Goal: Task Accomplishment & Management: Manage account settings

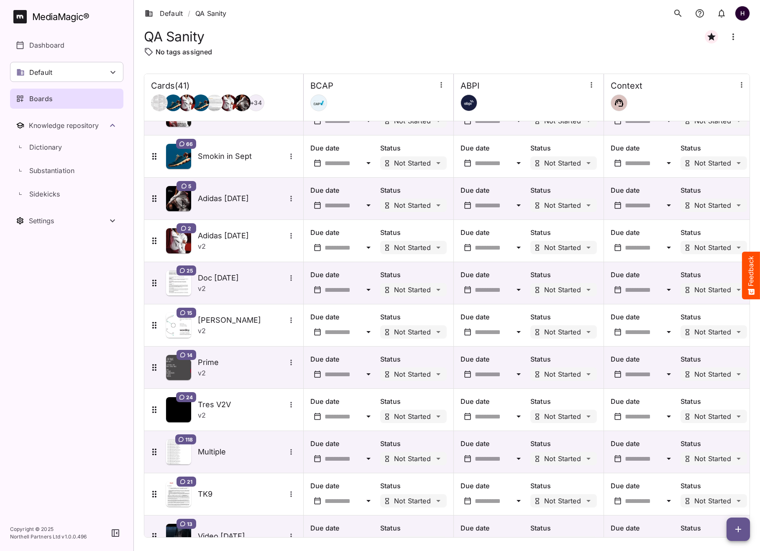
scroll to position [1139, 0]
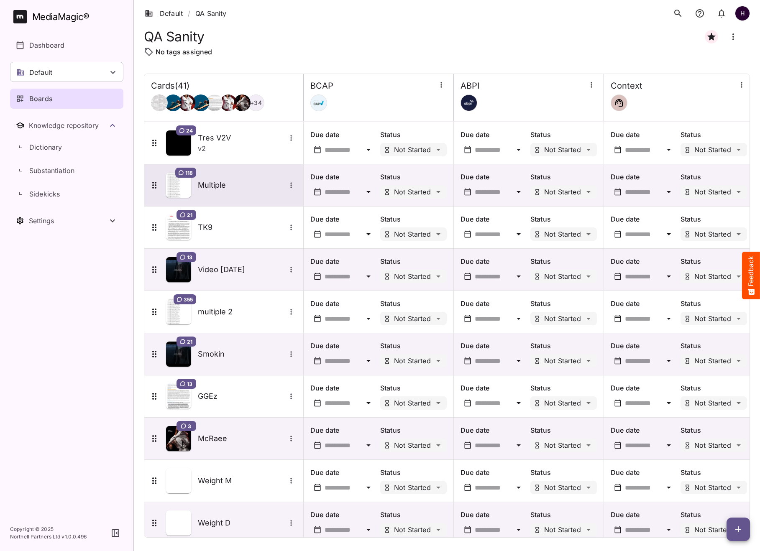
click at [240, 194] on div "118 Multiple" at bounding box center [222, 185] width 147 height 25
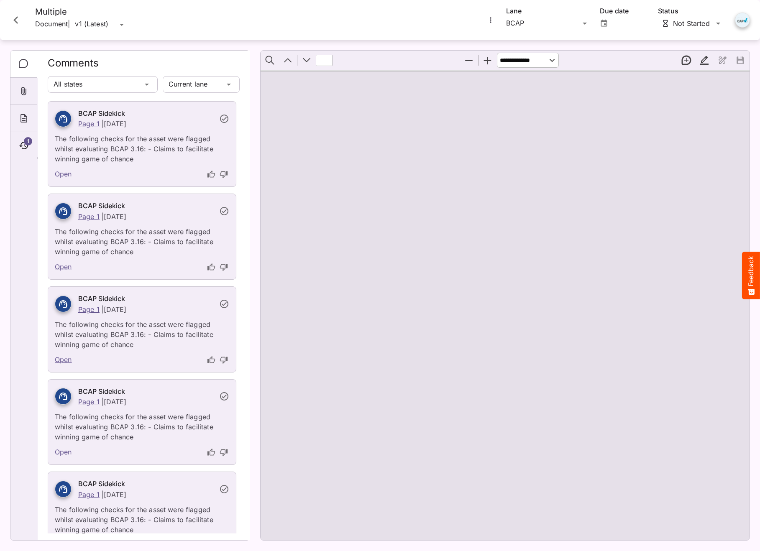
click at [17, 16] on icon "Close card" at bounding box center [15, 20] width 15 height 15
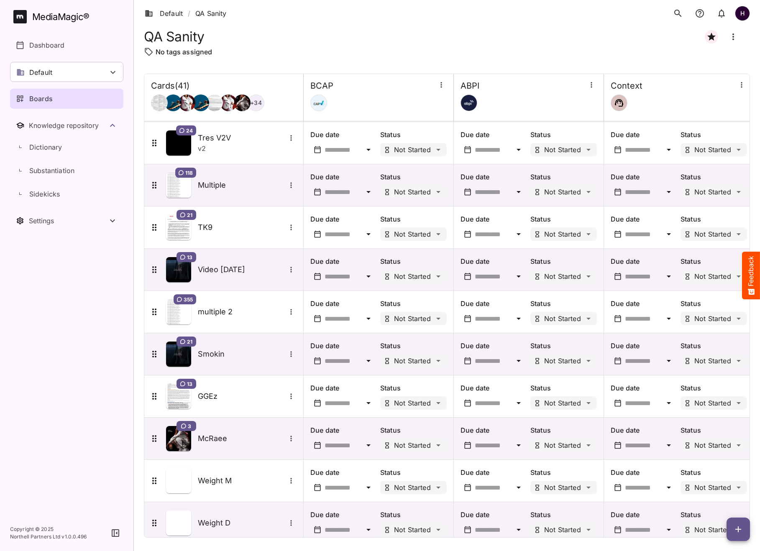
click at [64, 95] on div "Boards" at bounding box center [67, 99] width 102 height 10
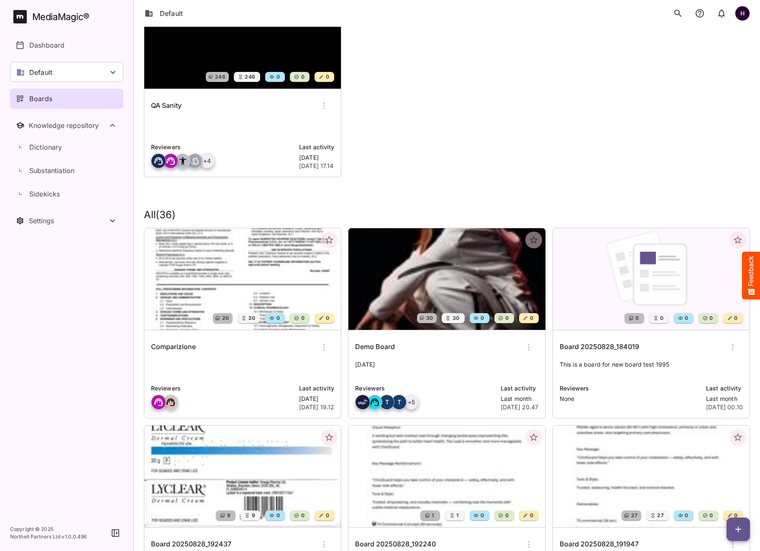
scroll to position [99, 0]
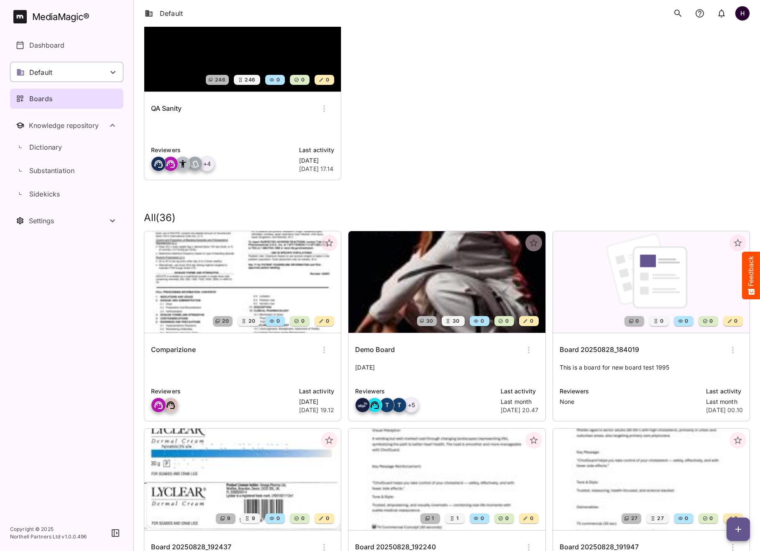
click at [53, 71] on div "Default" at bounding box center [66, 72] width 113 height 20
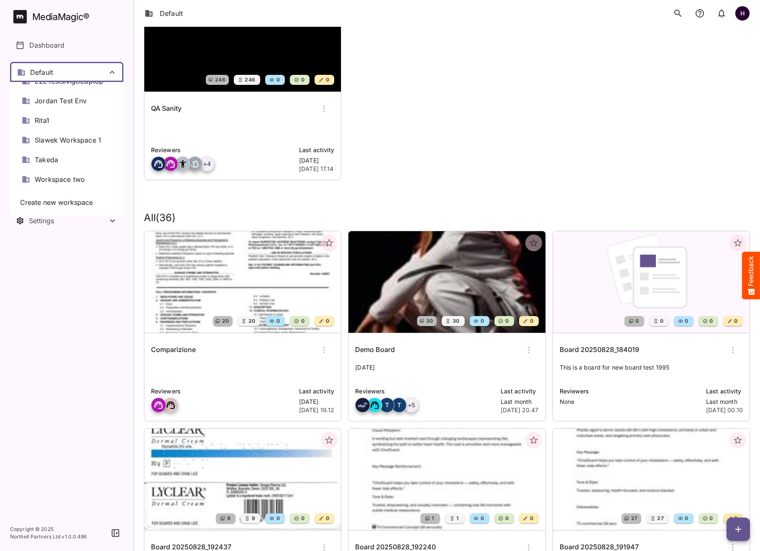
scroll to position [105, 0]
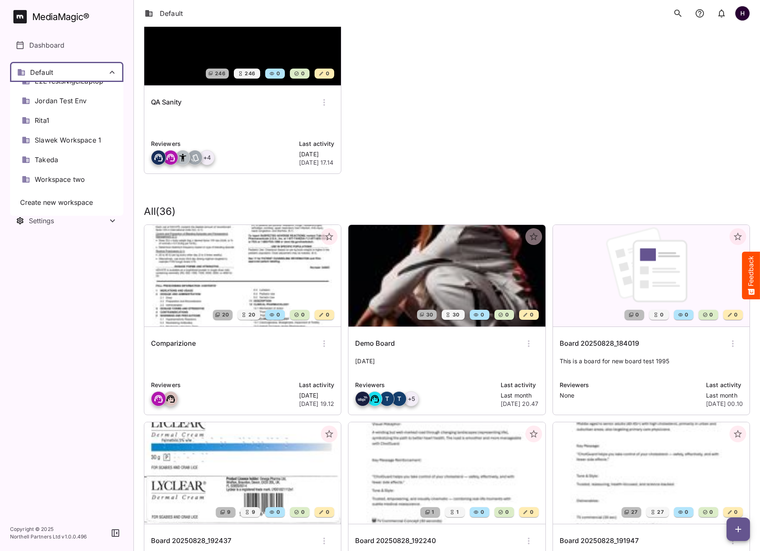
click at [349, 155] on div at bounding box center [380, 275] width 760 height 551
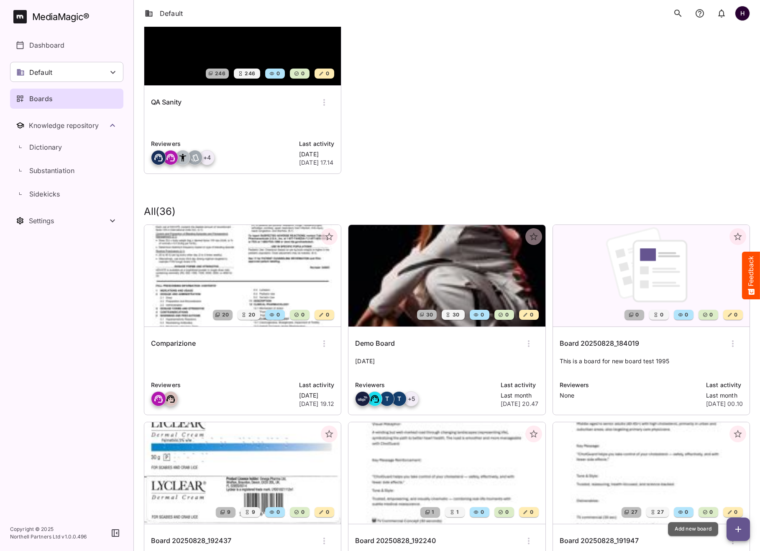
click at [739, 529] on icon "button" at bounding box center [738, 529] width 6 height 6
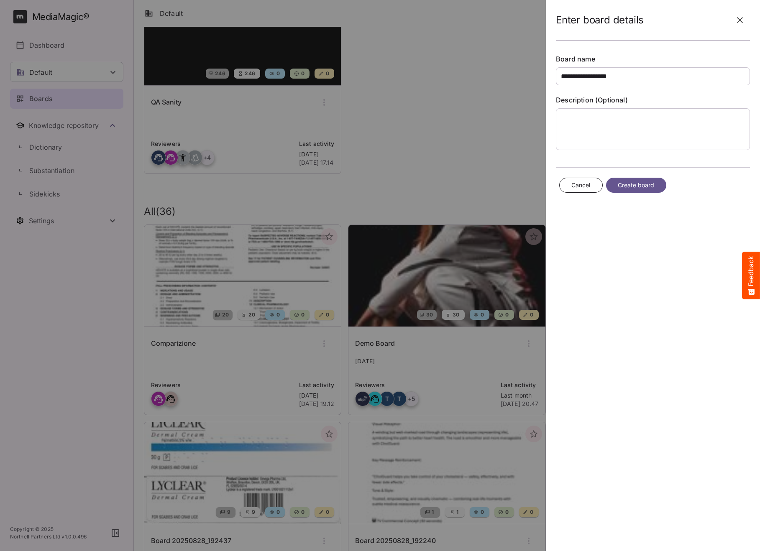
type input "**********"
click at [646, 188] on span "Create board" at bounding box center [635, 185] width 37 height 10
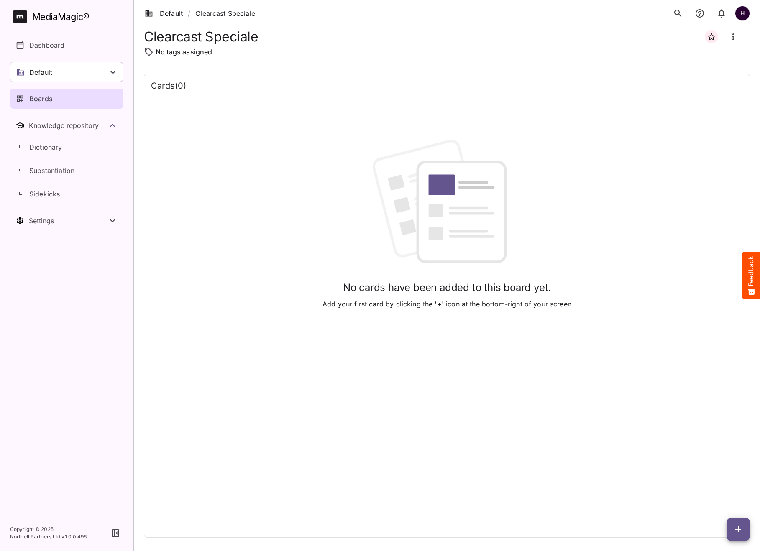
click at [709, 36] on icon "button" at bounding box center [711, 37] width 8 height 8
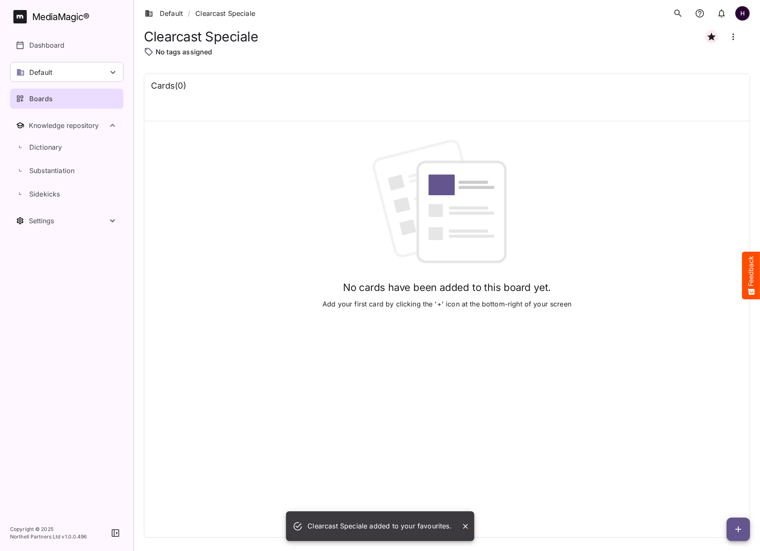
click at [739, 532] on icon "button" at bounding box center [738, 529] width 10 height 10
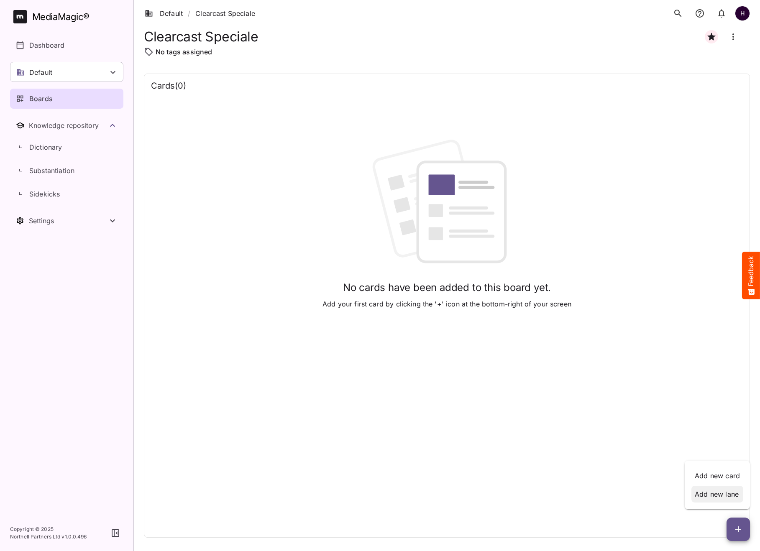
click at [727, 491] on p "Add new lane" at bounding box center [716, 494] width 45 height 10
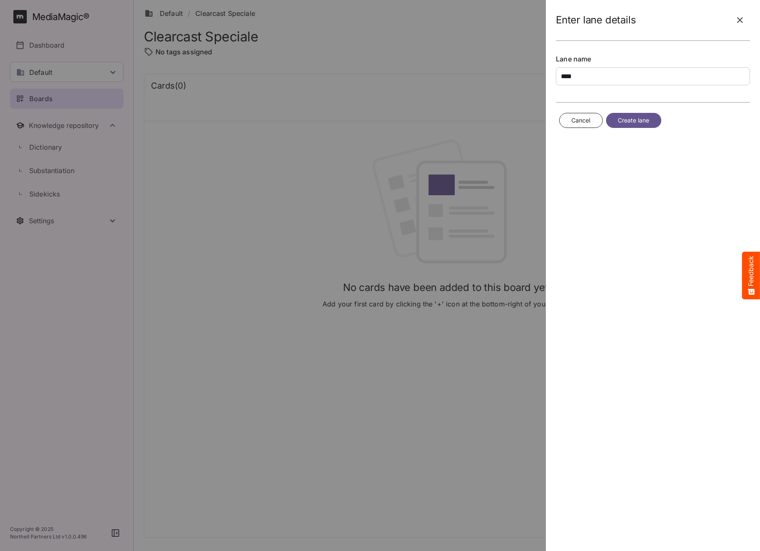
type input "****"
click at [642, 118] on span "Create lane" at bounding box center [633, 120] width 32 height 10
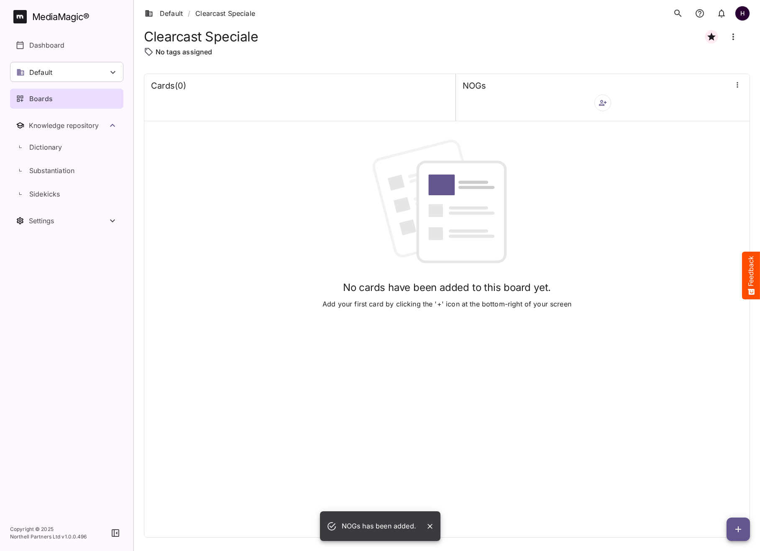
click at [607, 102] on span "button" at bounding box center [602, 103] width 13 height 8
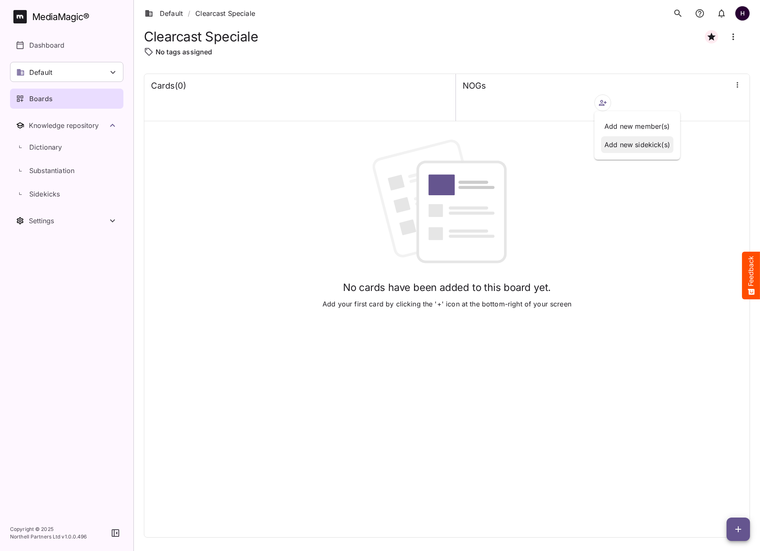
click at [632, 138] on div "Add new sidekick(s)" at bounding box center [637, 144] width 72 height 17
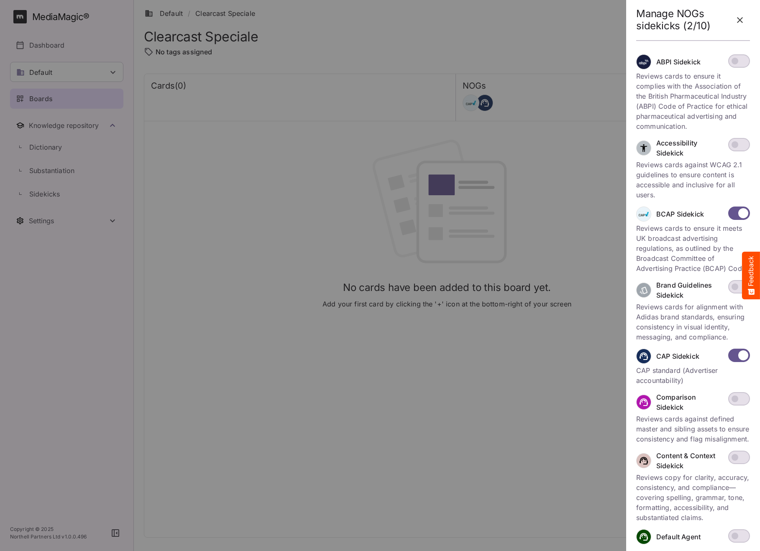
scroll to position [105, 0]
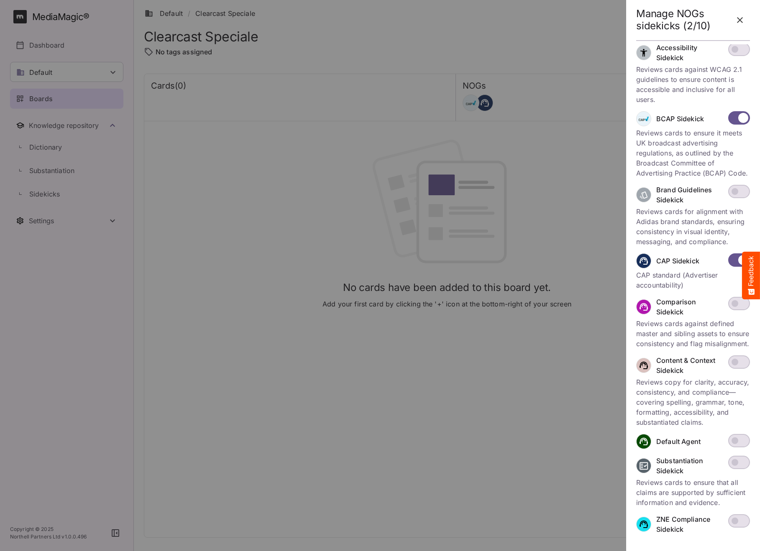
click at [739, 16] on icon "button" at bounding box center [740, 20] width 10 height 10
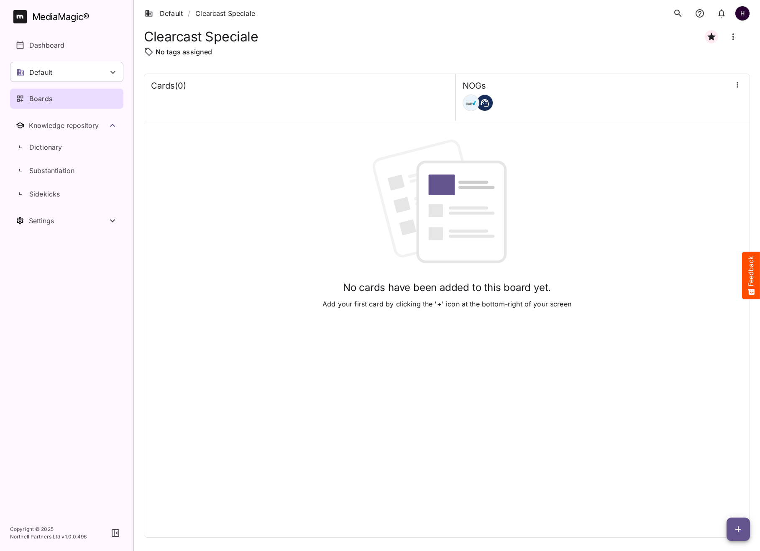
click at [737, 530] on icon "button" at bounding box center [738, 529] width 6 height 6
click at [725, 472] on p "Add new card" at bounding box center [716, 476] width 45 height 10
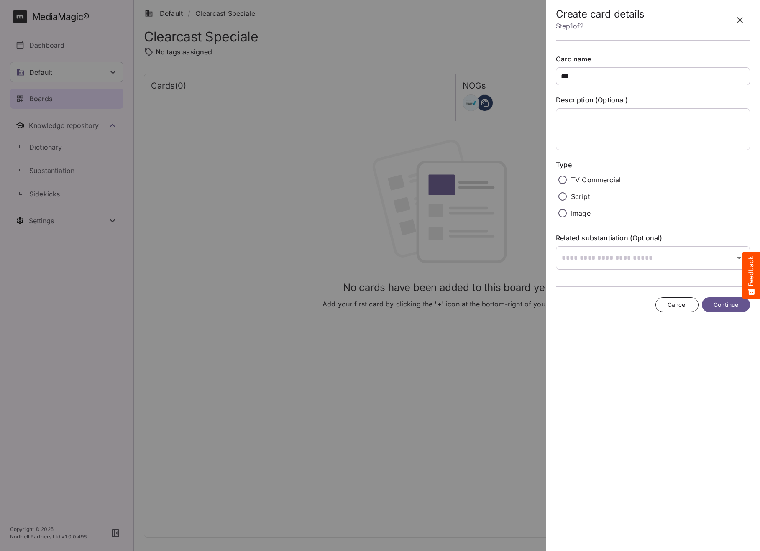
type input "***"
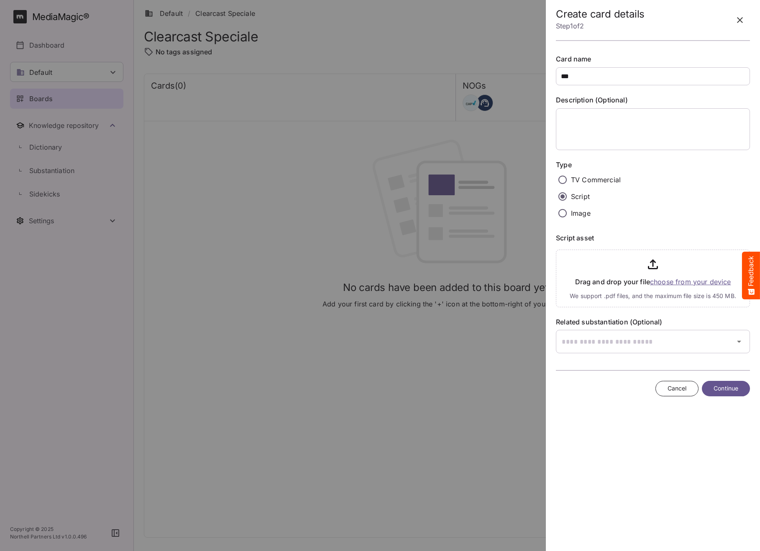
click at [689, 286] on input "file" at bounding box center [653, 276] width 194 height 61
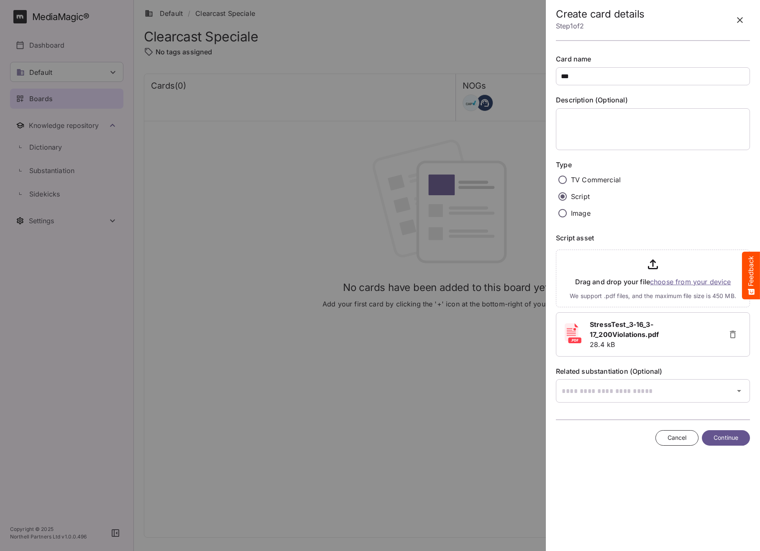
click at [729, 436] on span "Continue" at bounding box center [725, 438] width 25 height 10
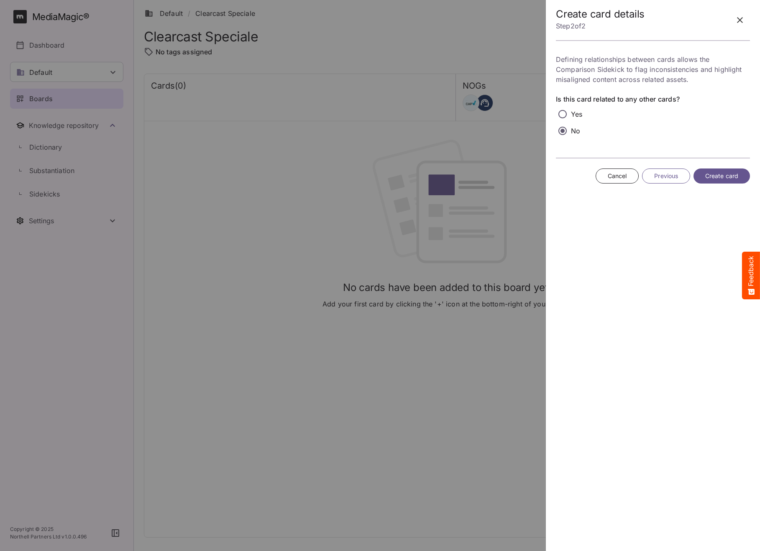
click at [718, 175] on span "Create card" at bounding box center [721, 176] width 33 height 10
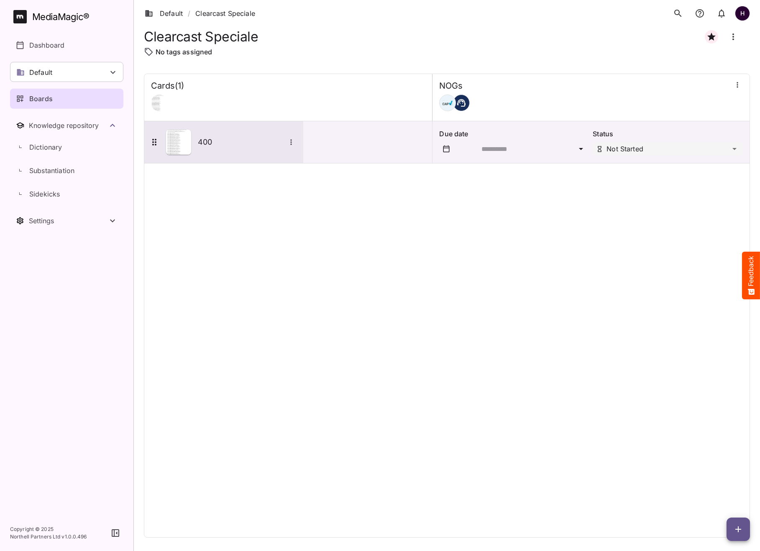
click at [209, 143] on h5 "400" at bounding box center [242, 142] width 88 height 10
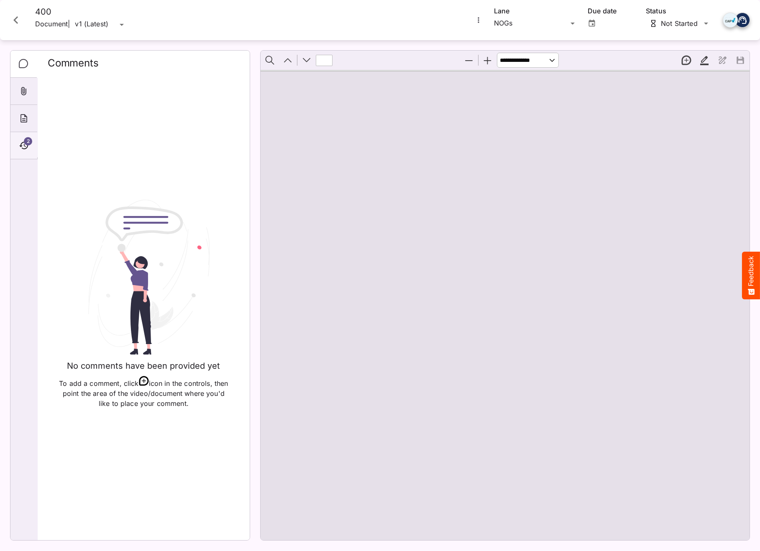
click at [22, 144] on icon "Timeline" at bounding box center [24, 145] width 10 height 10
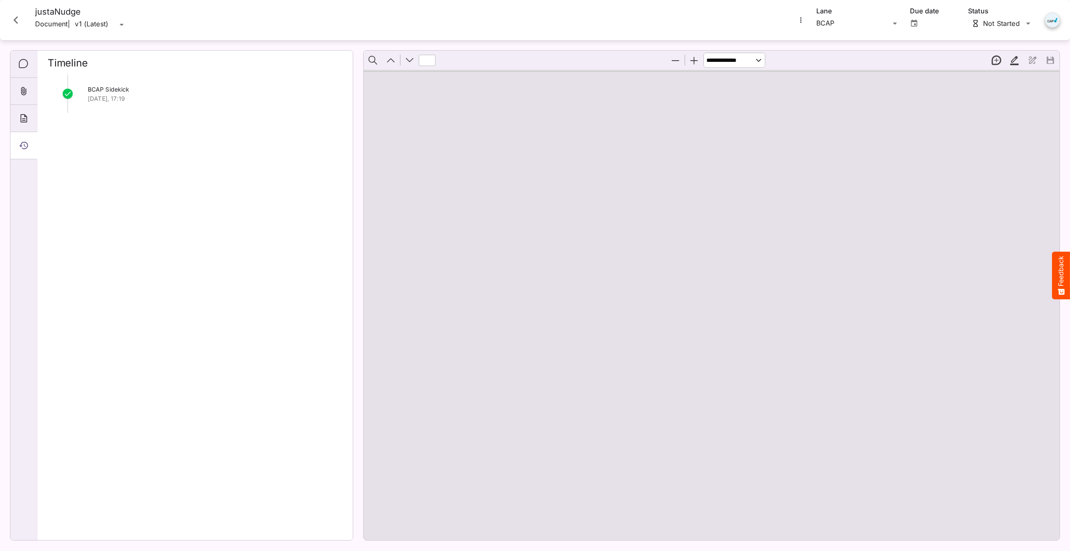
scroll to position [1322, 0]
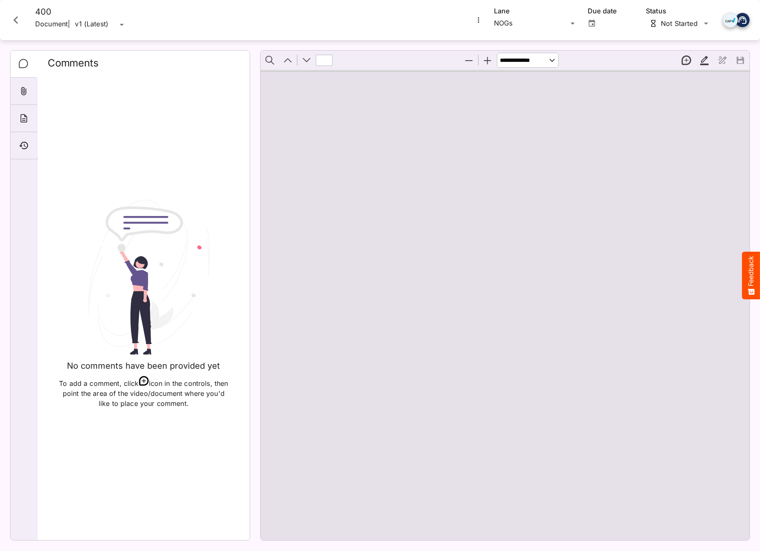
click at [18, 20] on icon "Close card" at bounding box center [15, 20] width 15 height 15
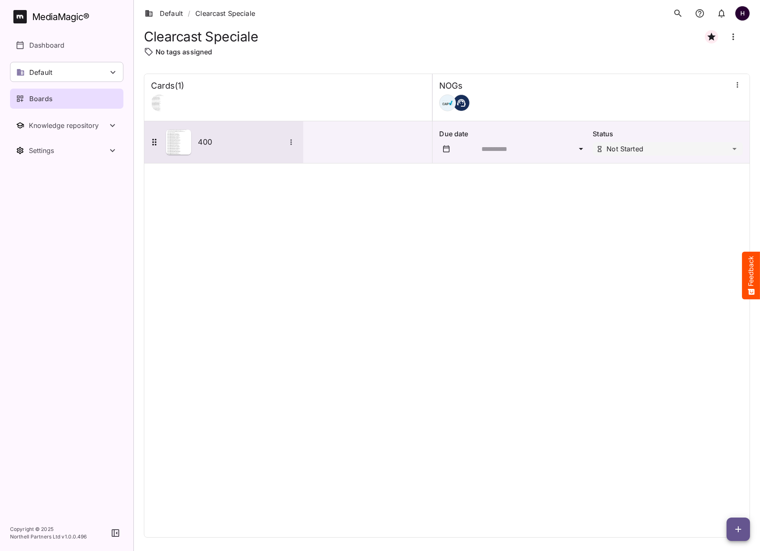
click at [233, 139] on h5 "400" at bounding box center [242, 142] width 88 height 10
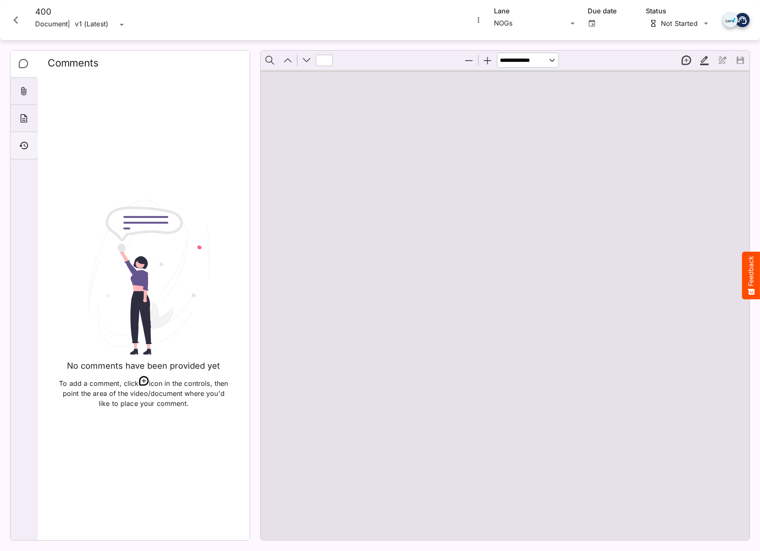
click at [33, 143] on div "Timeline" at bounding box center [23, 145] width 27 height 27
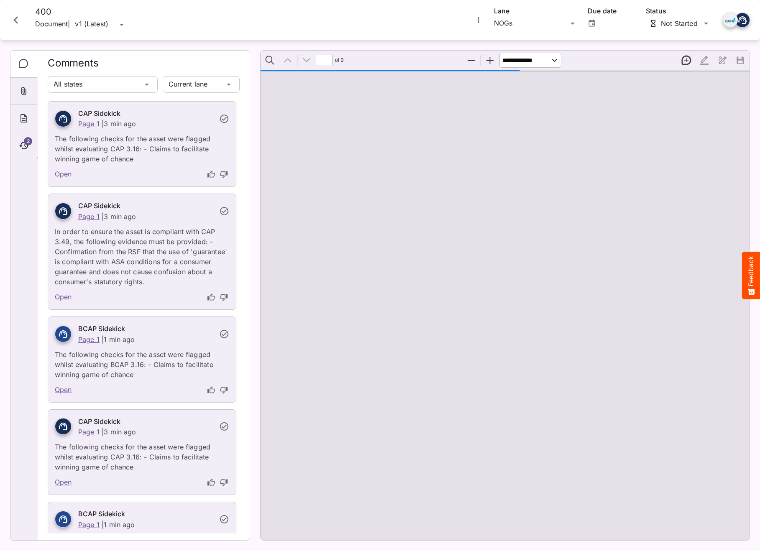
type input "*"
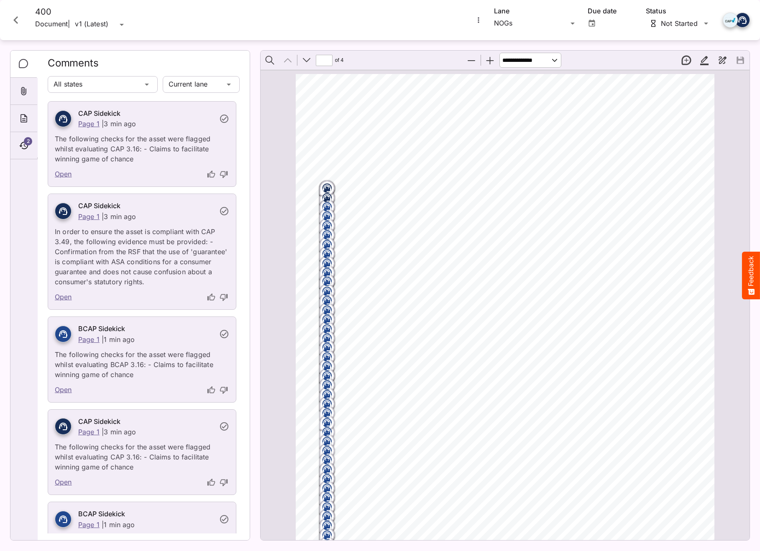
click at [19, 26] on icon "Close card" at bounding box center [15, 20] width 15 height 15
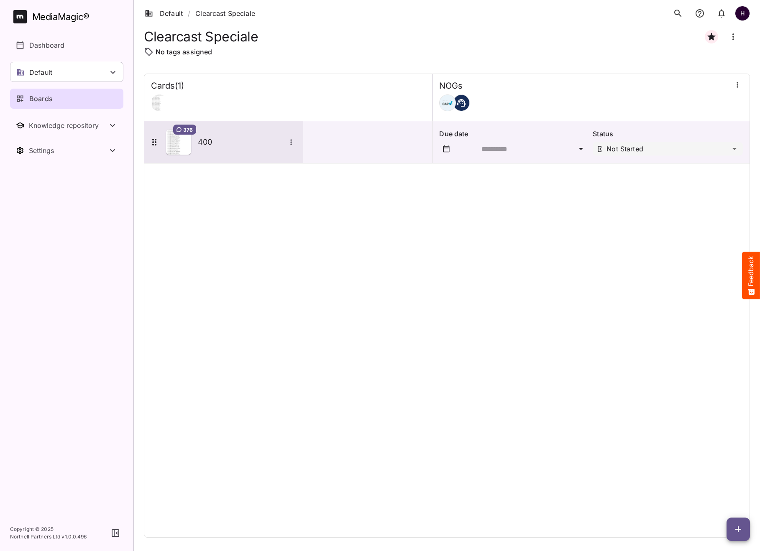
click at [234, 145] on h5 "400" at bounding box center [242, 142] width 88 height 10
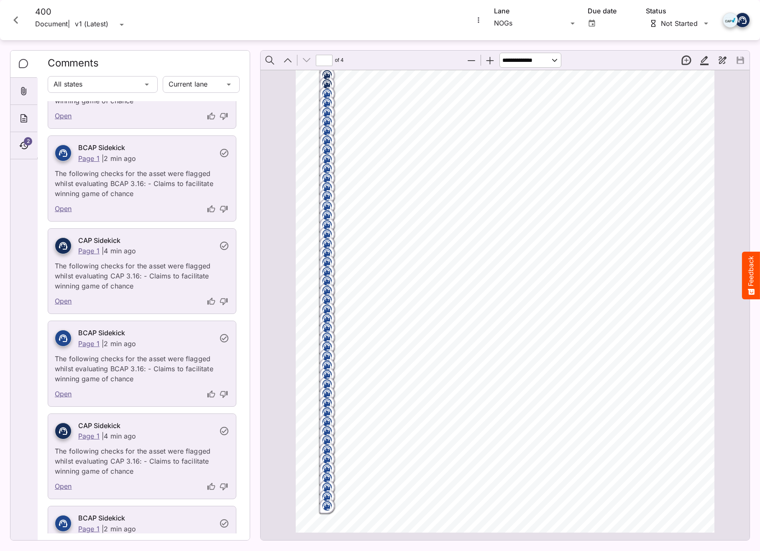
scroll to position [1731, 0]
click at [64, 206] on link "Open" at bounding box center [63, 209] width 17 height 11
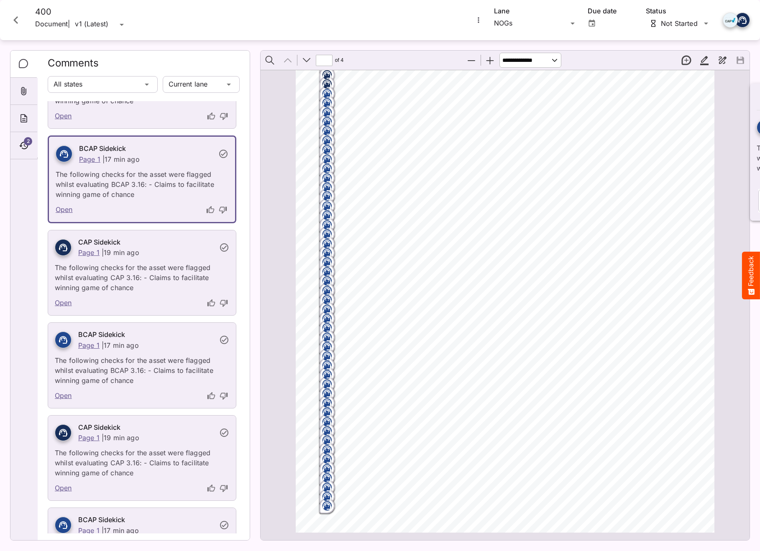
type input "*"
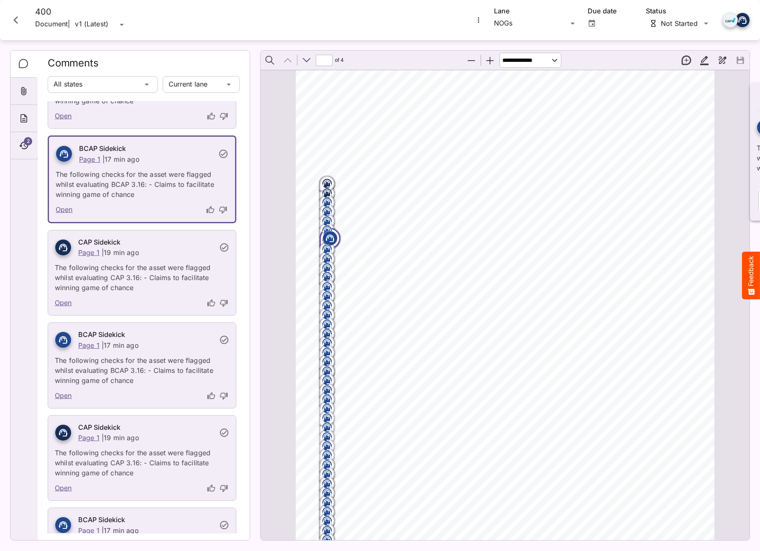
click at [64, 208] on link "Open" at bounding box center [64, 209] width 17 height 11
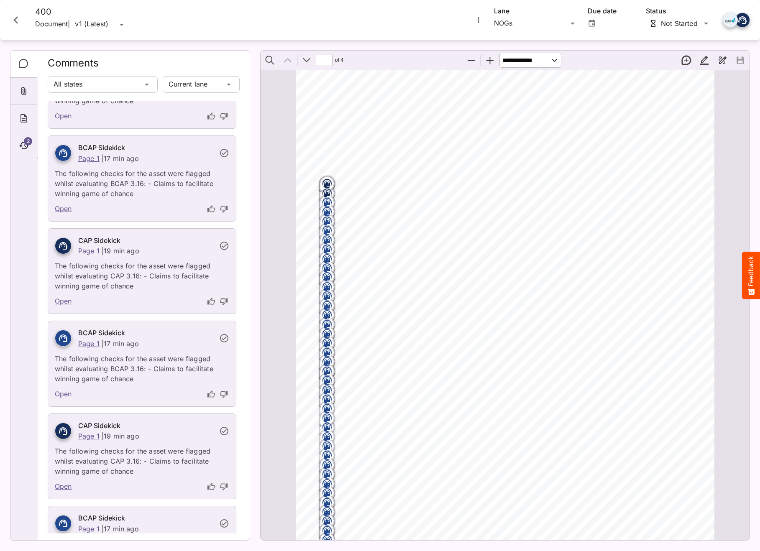
click at [69, 211] on link "Open" at bounding box center [63, 209] width 17 height 11
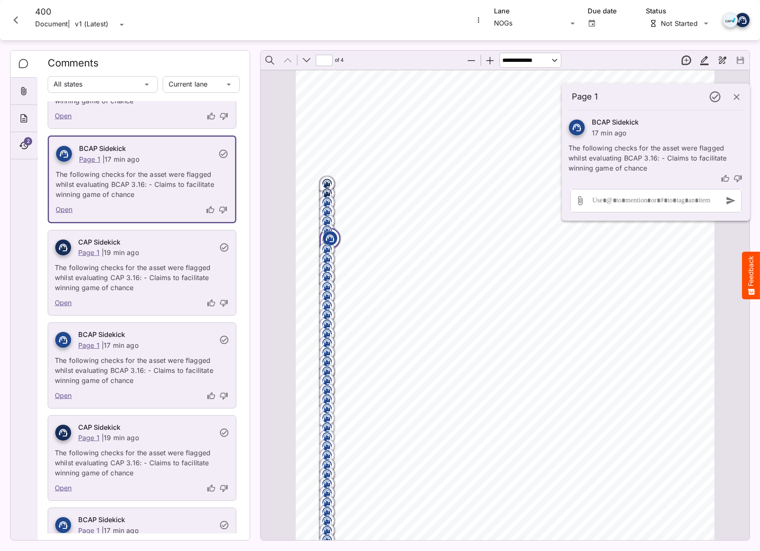
click at [329, 306] on rect "Page ⁨1⁩" at bounding box center [327, 306] width 10 height 10
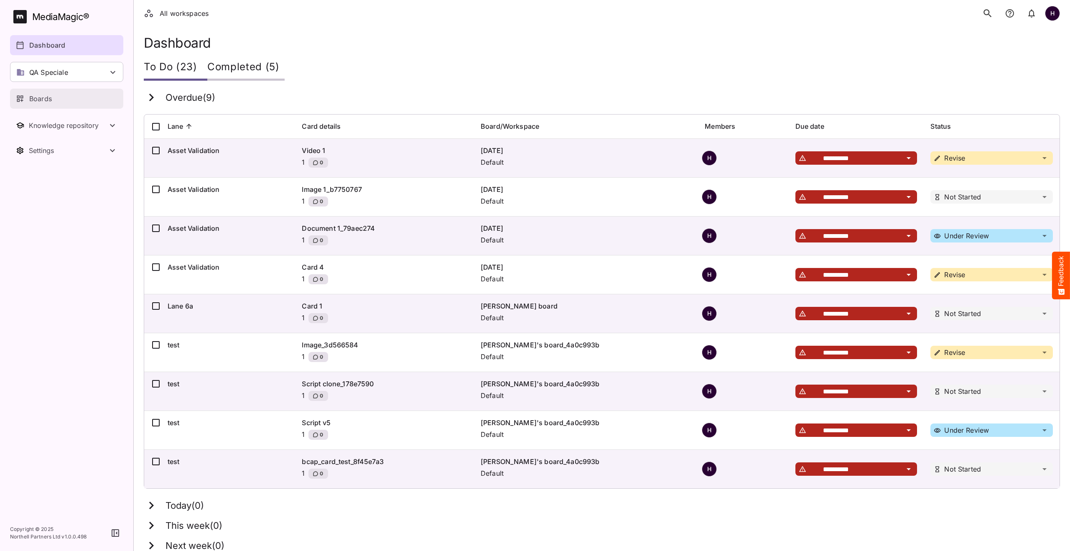
click at [53, 96] on div "Boards" at bounding box center [67, 99] width 102 height 10
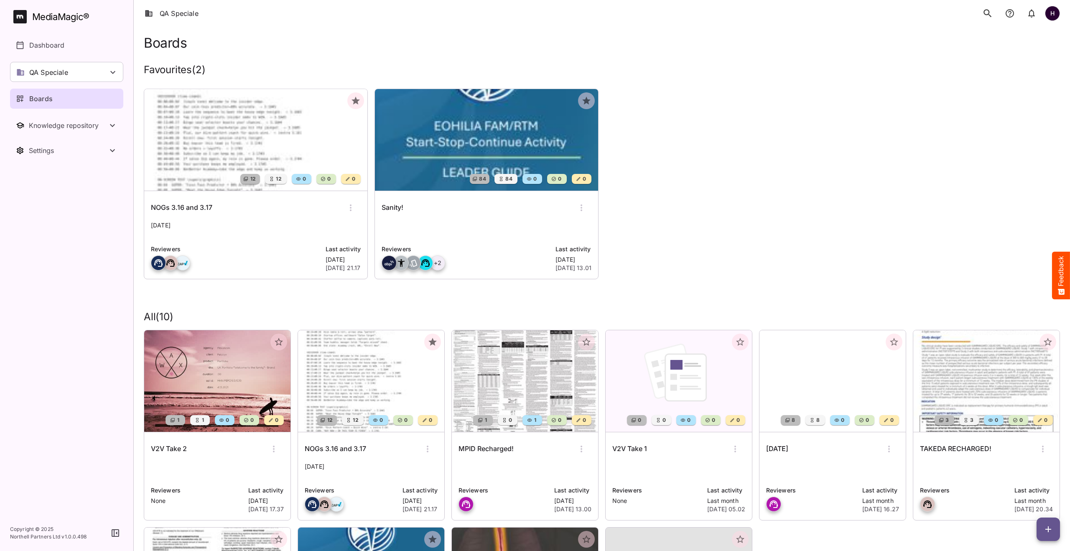
click at [474, 156] on img at bounding box center [486, 140] width 223 height 102
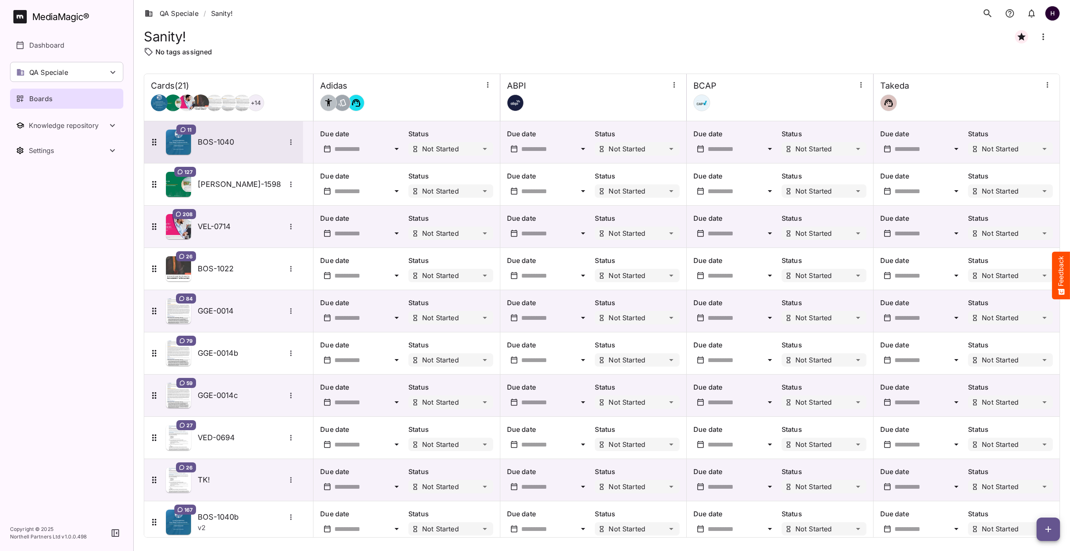
click at [227, 141] on h5 "BOS-1040" at bounding box center [242, 142] width 88 height 10
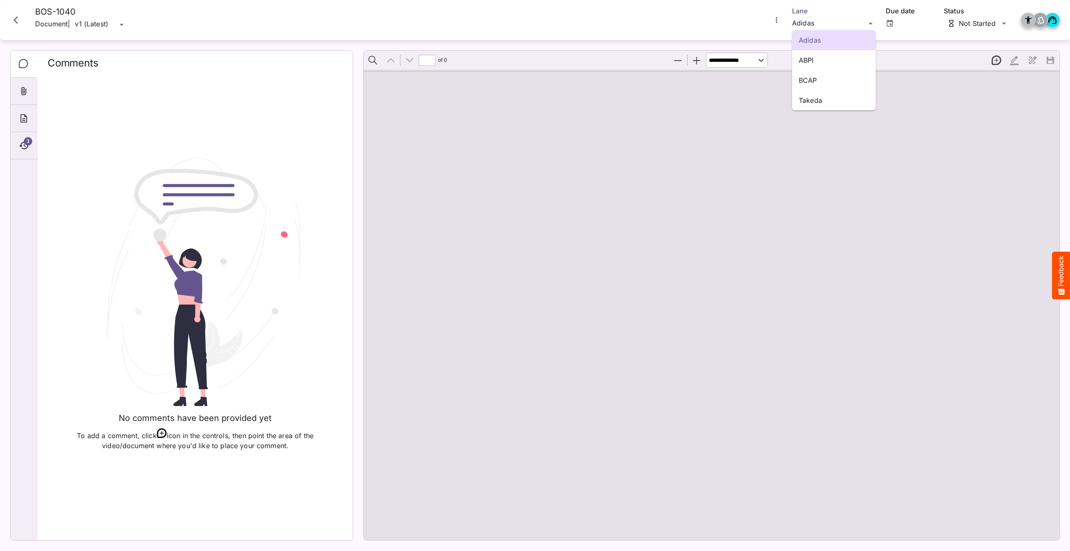
click at [819, 21] on div "Adidas ABPI BCAP Takeda QA Speciale / Sanity! H MediaMagic ® Dashboard QA Speci…" at bounding box center [535, 273] width 1070 height 547
click at [814, 97] on p "Takeda" at bounding box center [834, 100] width 70 height 10
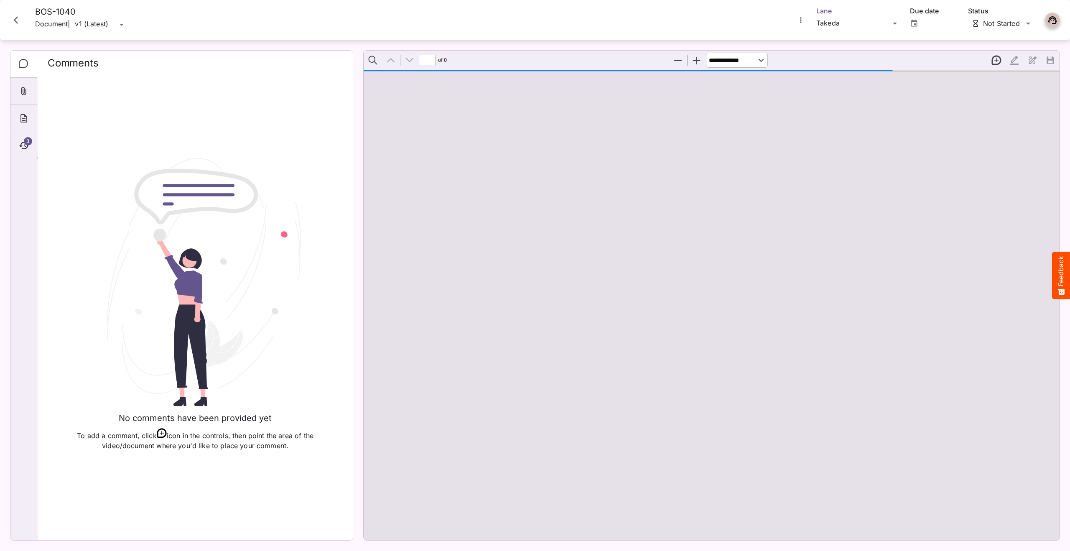
scroll to position [4, 0]
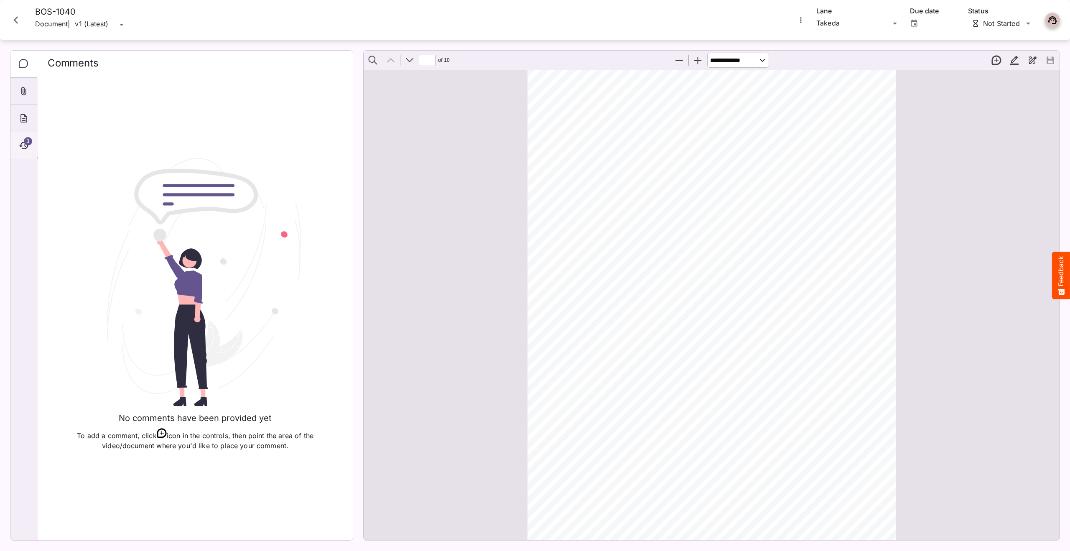
click at [24, 143] on icon "Timeline" at bounding box center [24, 145] width 10 height 10
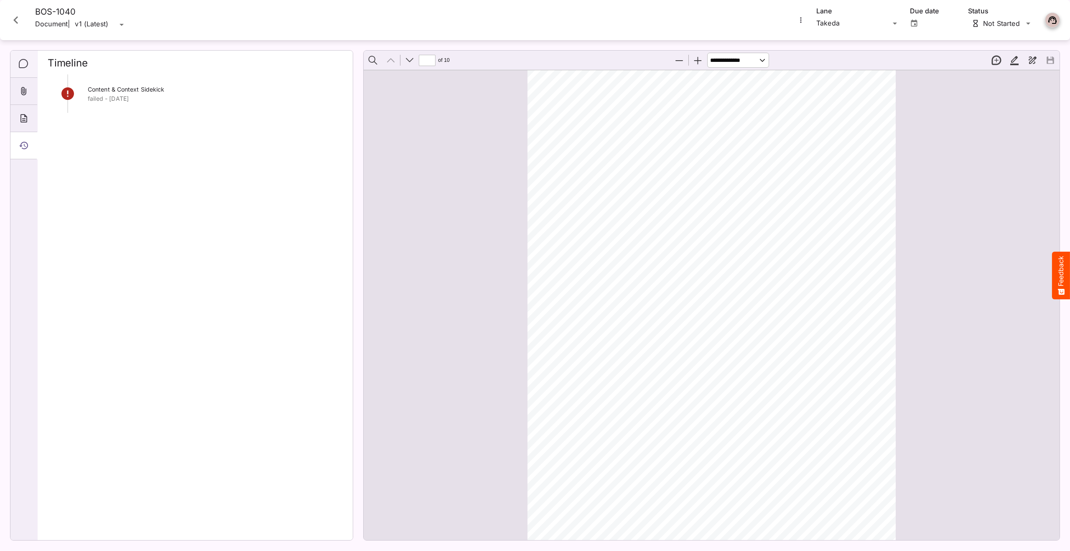
click at [32, 59] on div "Comments" at bounding box center [23, 64] width 27 height 27
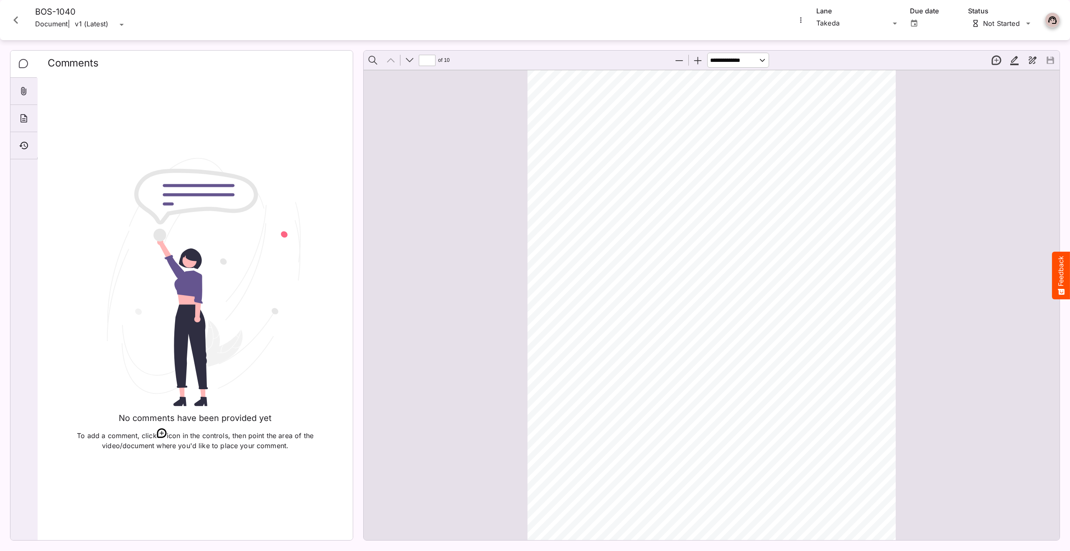
click at [847, 7] on div "Takeda Lane" at bounding box center [858, 20] width 84 height 27
click at [827, 24] on div "Adidas ABPI BCAP Takeda QA Speciale / Sanity! H MediaMagic ® Dashboard QA Speci…" at bounding box center [535, 273] width 1070 height 547
click at [836, 55] on p "ABPI" at bounding box center [858, 60] width 70 height 10
click at [22, 145] on icon "Timeline" at bounding box center [24, 145] width 10 height 10
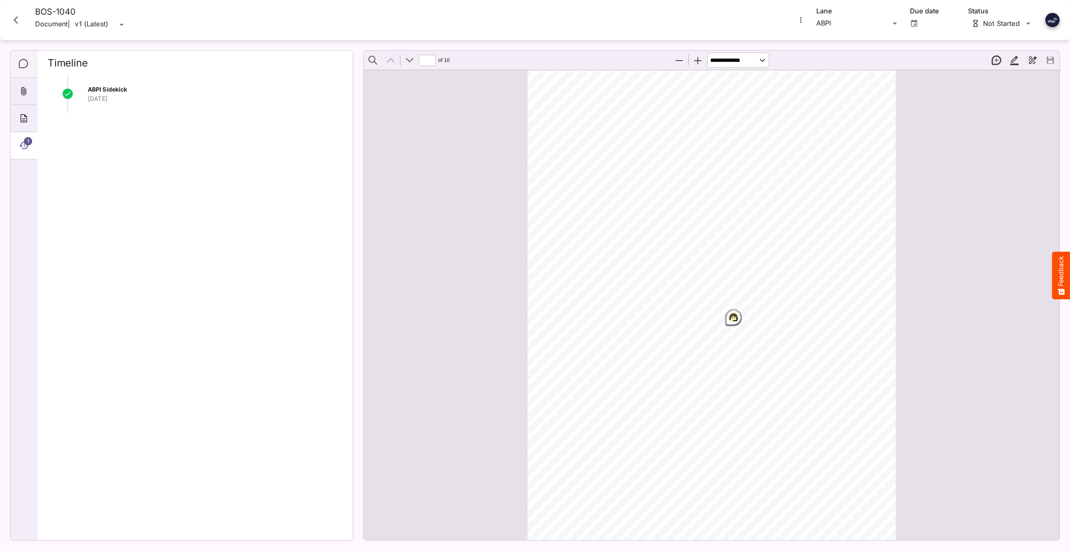
click at [29, 68] on div "Comments" at bounding box center [23, 64] width 27 height 27
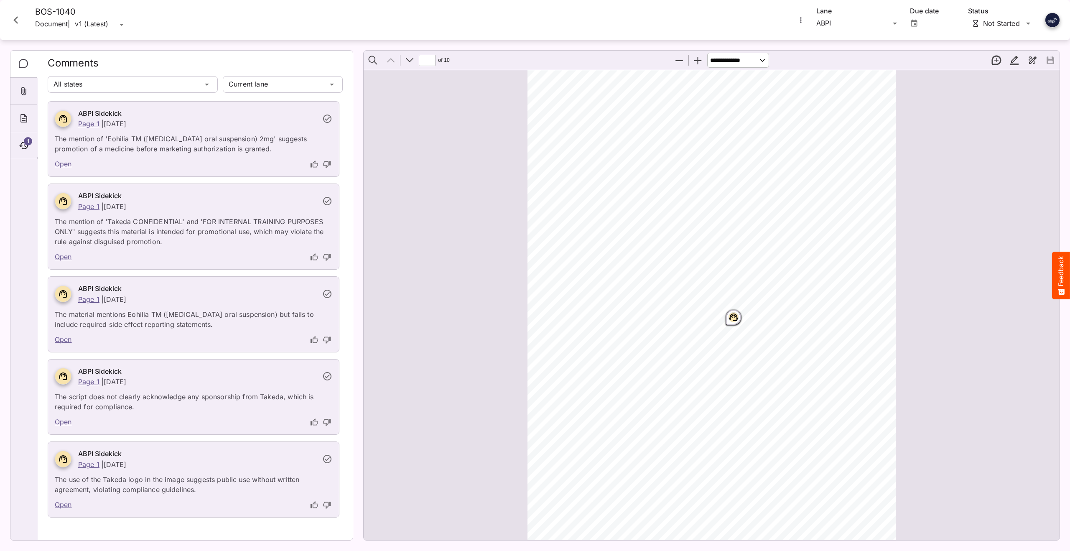
click at [734, 317] on rect "Page ⁨1⁩" at bounding box center [734, 317] width 10 height 10
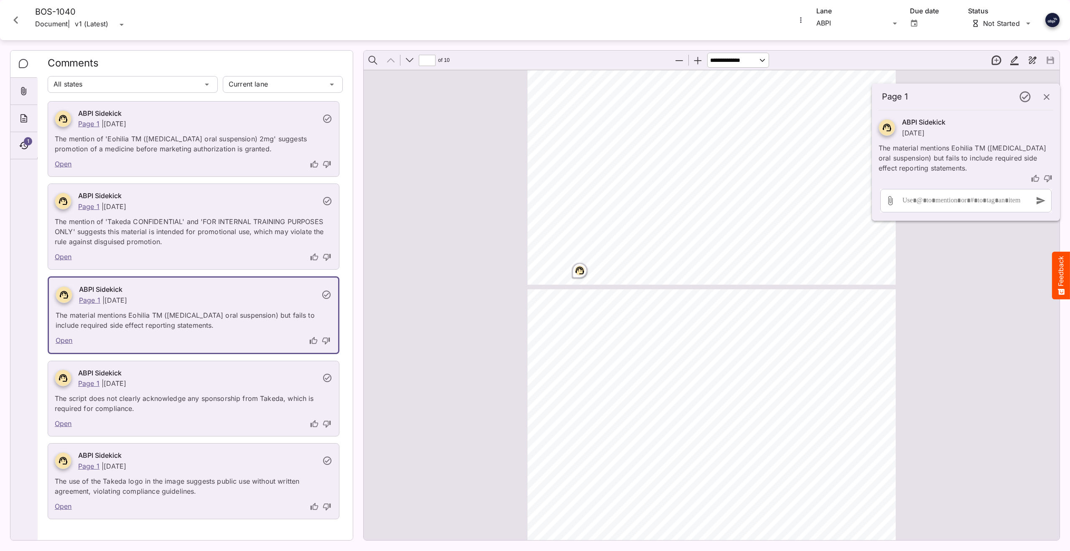
type input "*"
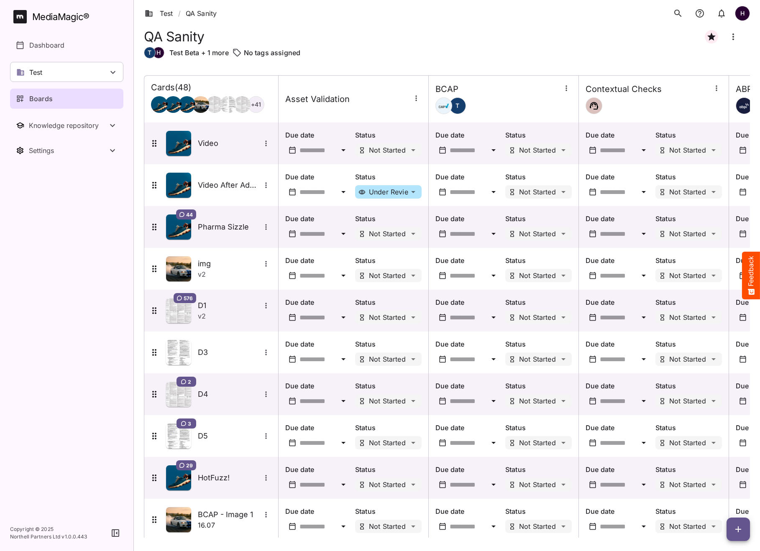
scroll to position [650, 0]
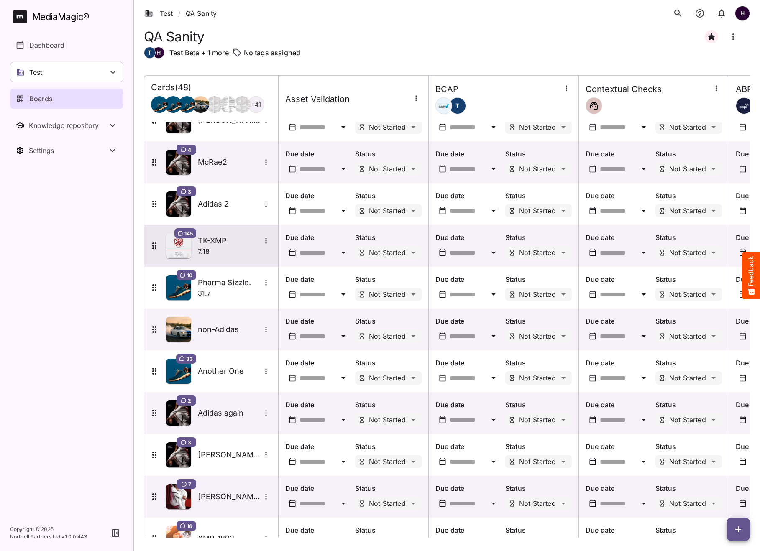
click at [224, 250] on div "7.18" at bounding box center [235, 251] width 74 height 10
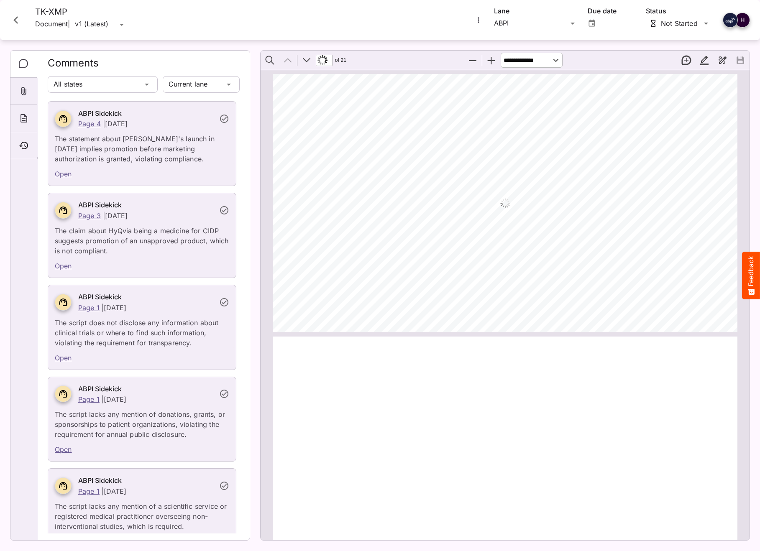
scroll to position [4, 0]
click at [518, 287] on rect "Page ⁨1⁩" at bounding box center [515, 287] width 10 height 10
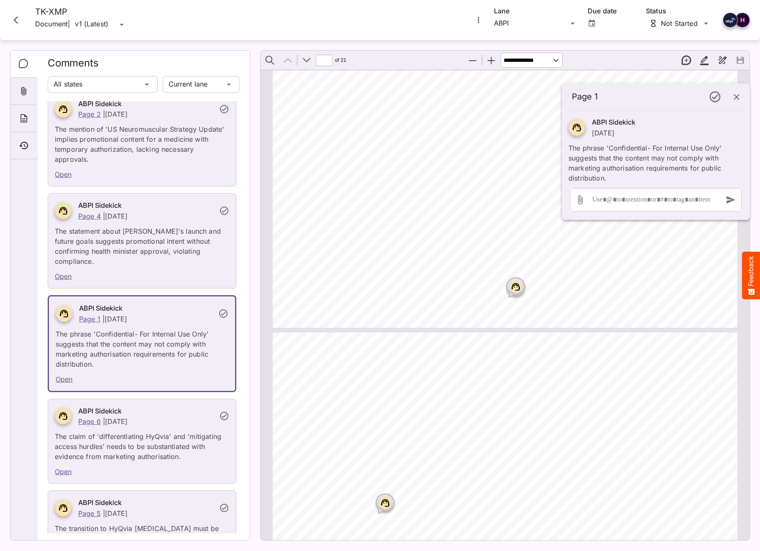
scroll to position [2544, 0]
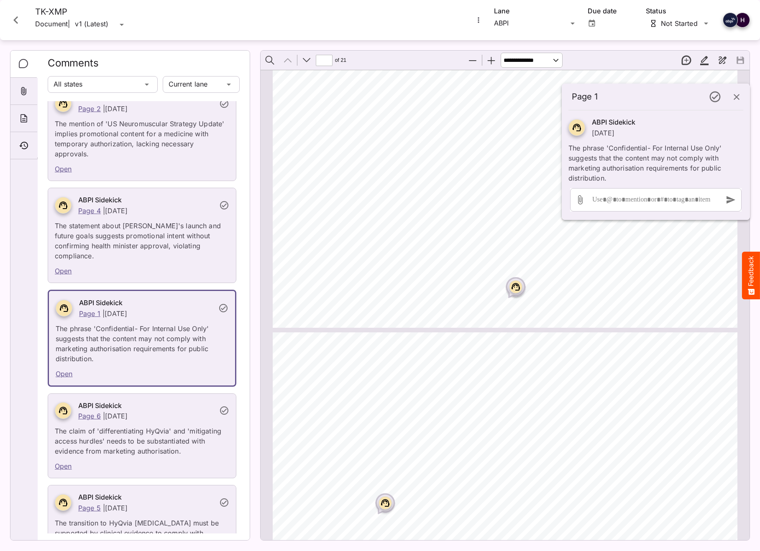
click at [180, 222] on p "The statement about HyQvia's launch and future goals suggests promotional inten…" at bounding box center [142, 238] width 174 height 45
click at [77, 216] on p "The statement about HyQvia's launch and future goals suggests promotional inten…" at bounding box center [142, 238] width 174 height 45
click at [125, 195] on h6 "ABPI Sidekick" at bounding box center [146, 200] width 136 height 11
click at [736, 98] on icon "button" at bounding box center [736, 97] width 10 height 10
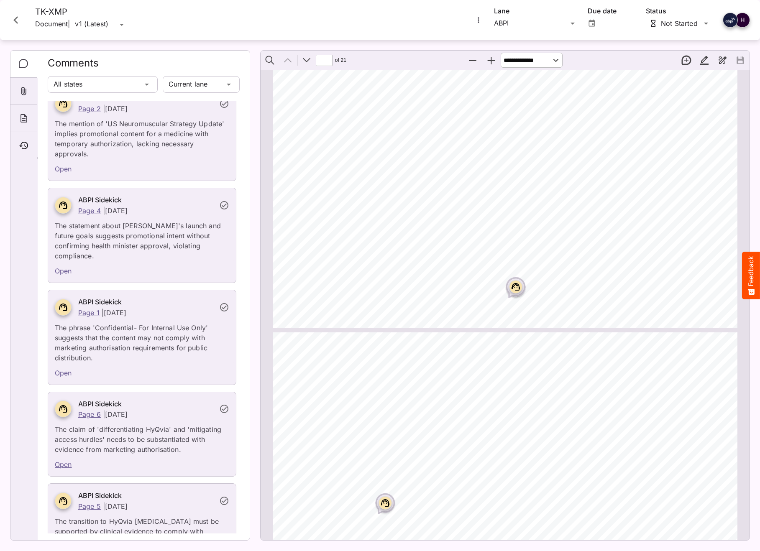
click at [185, 218] on p "The statement about HyQvia's launch and future goals suggests promotional inten…" at bounding box center [142, 238] width 174 height 45
click at [64, 267] on link "Open" at bounding box center [63, 271] width 17 height 8
type input "*"
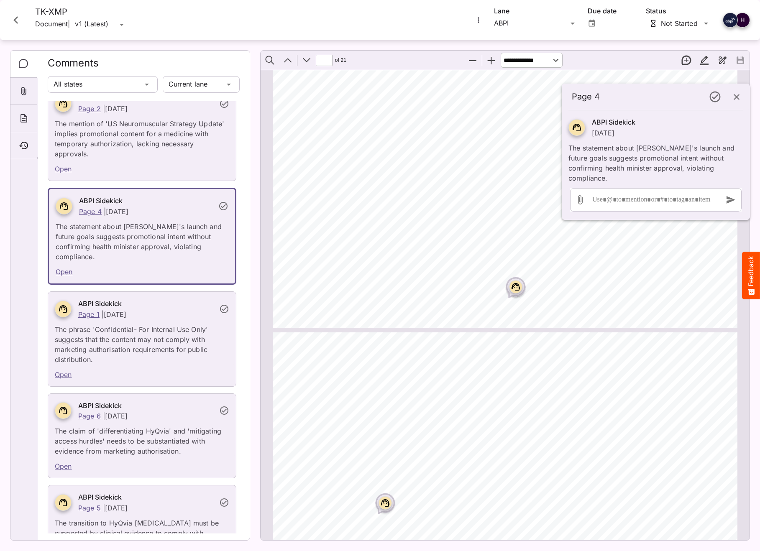
scroll to position [792, 0]
click at [738, 96] on icon "button" at bounding box center [736, 97] width 10 height 10
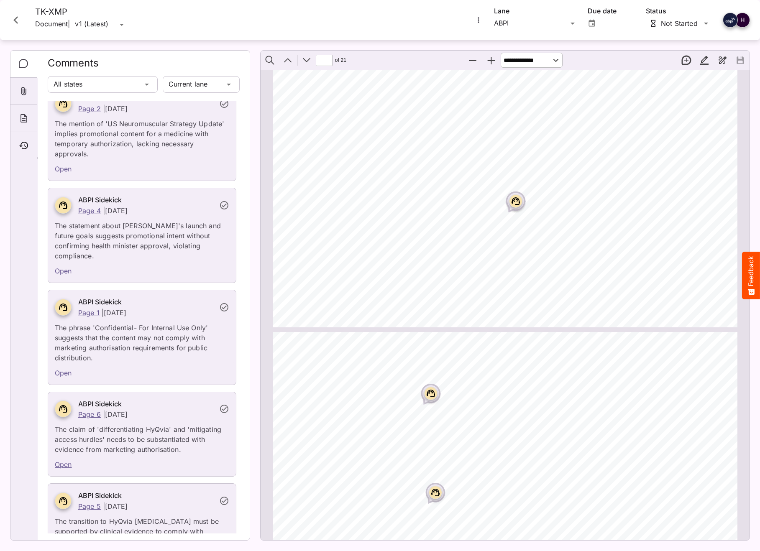
click at [517, 203] on rect "Page ⁨4⁩" at bounding box center [515, 201] width 10 height 10
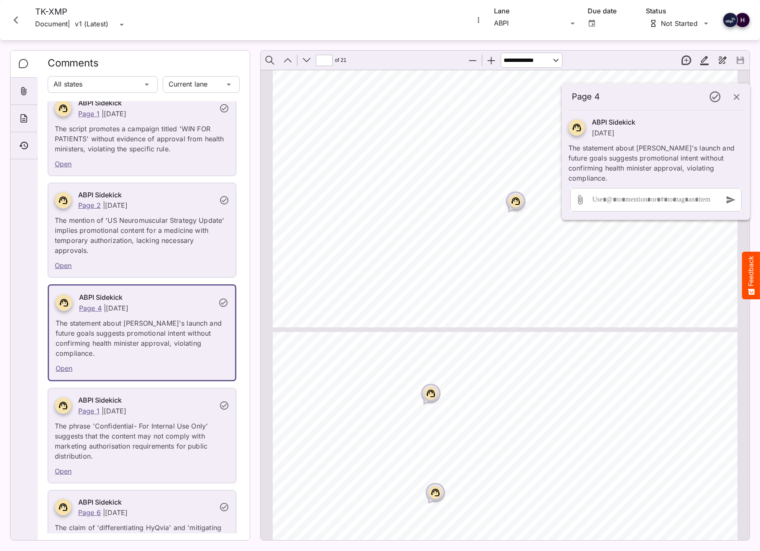
scroll to position [2447, 0]
click at [739, 96] on icon "button" at bounding box center [736, 97] width 10 height 10
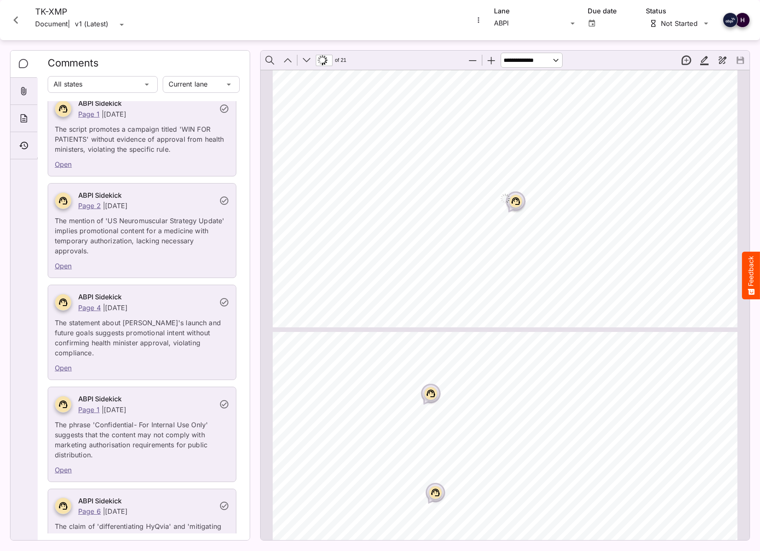
scroll to position [792, 0]
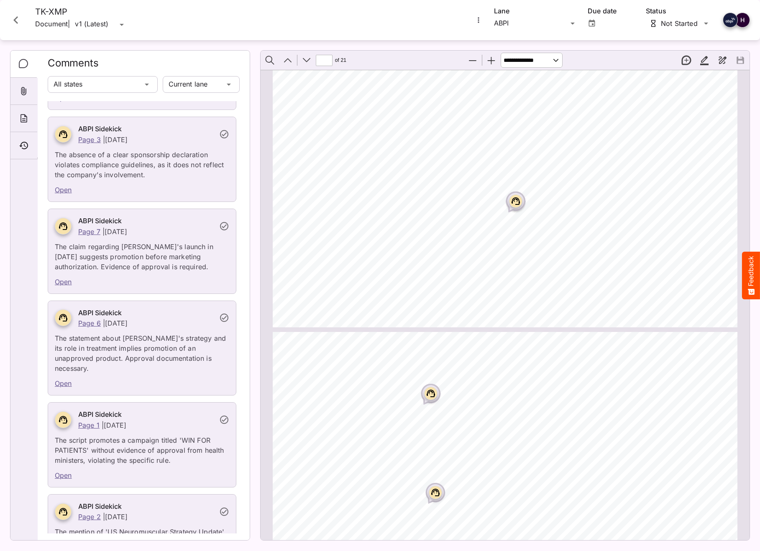
click at [15, 19] on icon "Close card" at bounding box center [15, 20] width 5 height 8
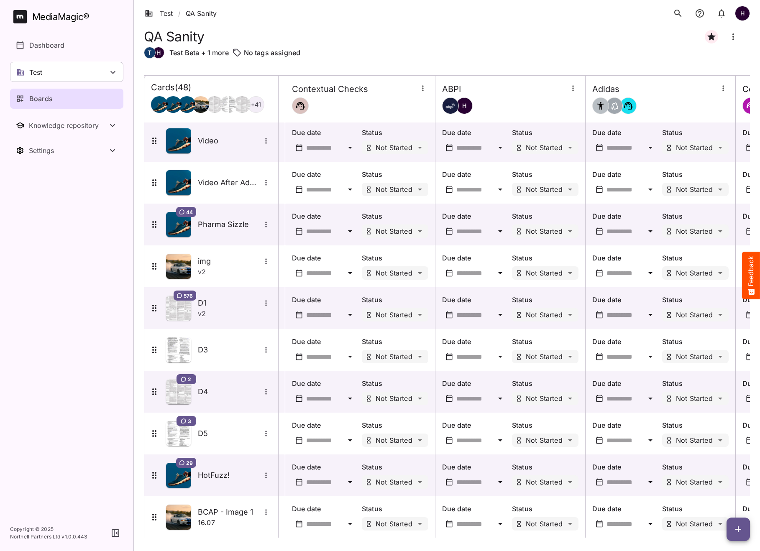
scroll to position [3, 429]
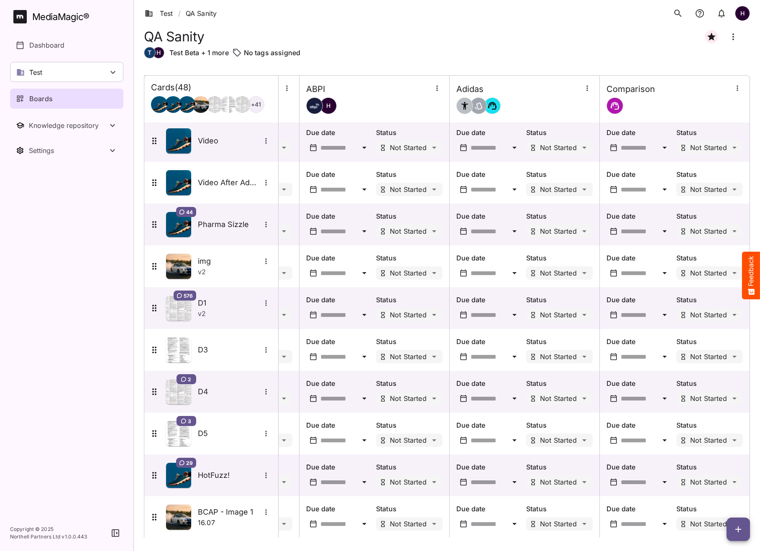
click at [736, 528] on icon "button" at bounding box center [738, 529] width 10 height 10
click at [713, 490] on p "Add new lane" at bounding box center [716, 494] width 45 height 10
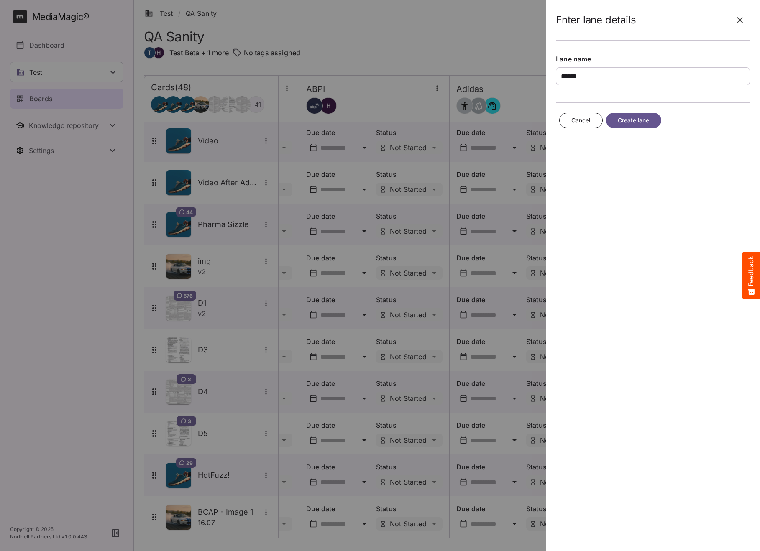
type input "******"
click at [638, 121] on span "Create lane" at bounding box center [633, 120] width 32 height 10
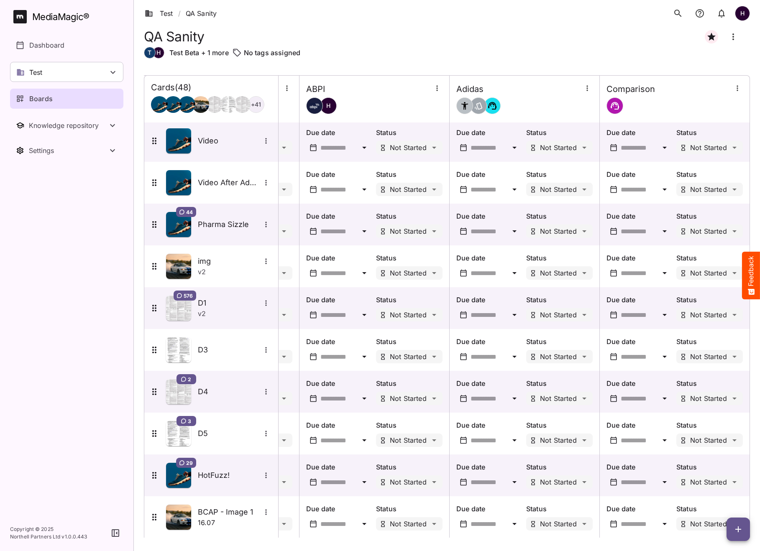
click at [738, 525] on icon "button" at bounding box center [738, 529] width 10 height 10
click at [720, 473] on p "Add new card" at bounding box center [716, 476] width 45 height 10
click at [740, 531] on icon "button" at bounding box center [738, 529] width 10 height 10
click at [727, 495] on p "Add new lane" at bounding box center [716, 494] width 45 height 10
click at [741, 531] on icon "button" at bounding box center [738, 529] width 10 height 10
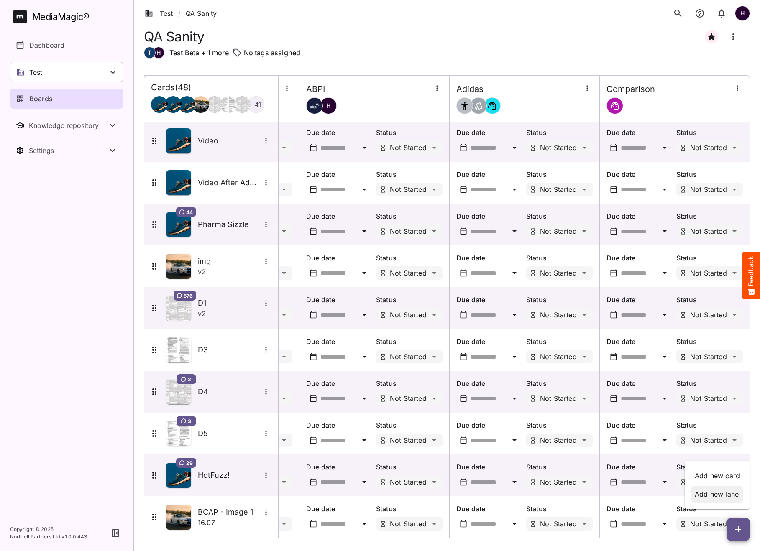
click at [721, 494] on p "Add new lane" at bounding box center [716, 494] width 45 height 10
click at [742, 533] on icon "button" at bounding box center [738, 529] width 10 height 10
click at [722, 497] on p "Add new lane" at bounding box center [716, 494] width 45 height 10
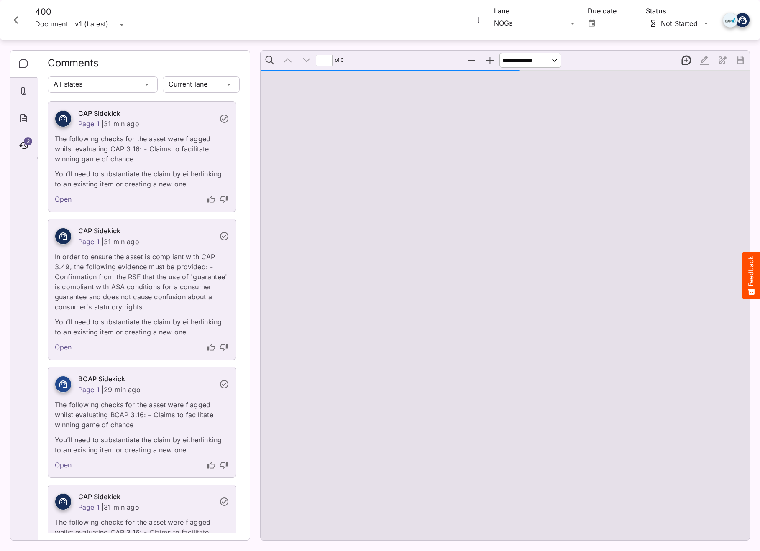
scroll to position [5, 0]
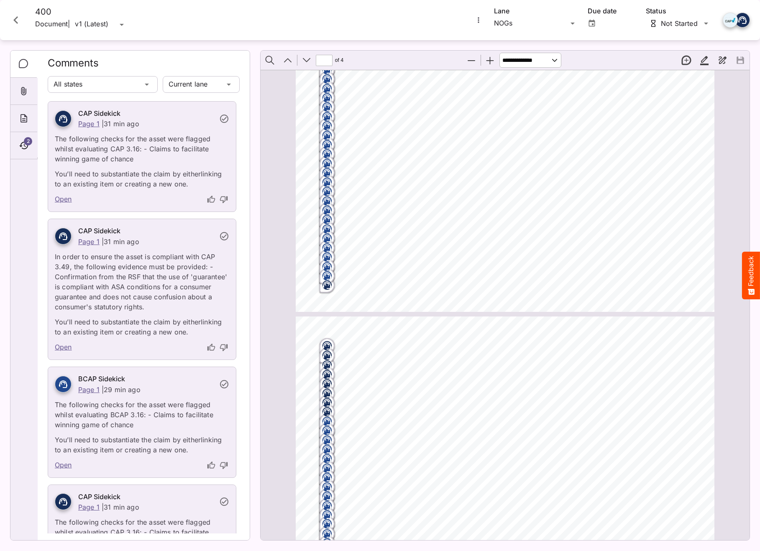
type input "*"
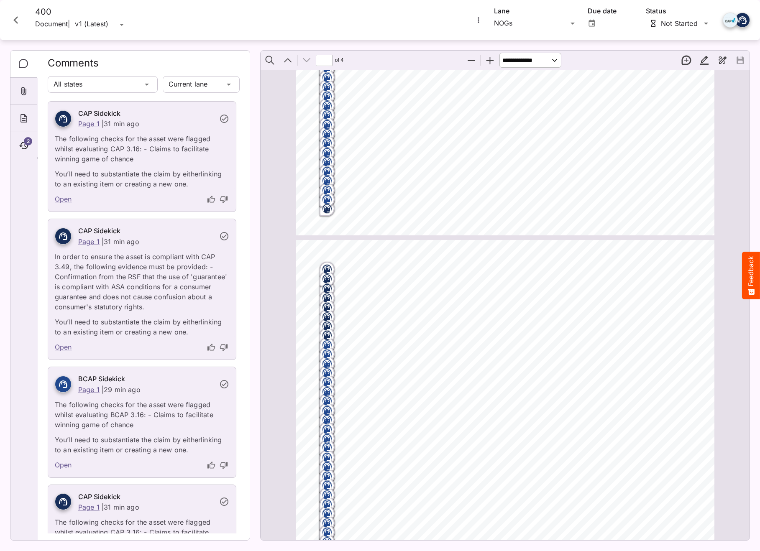
scroll to position [1482, 0]
click at [325, 207] on circle "Page ⁨3⁩" at bounding box center [325, 207] width 1 height 1
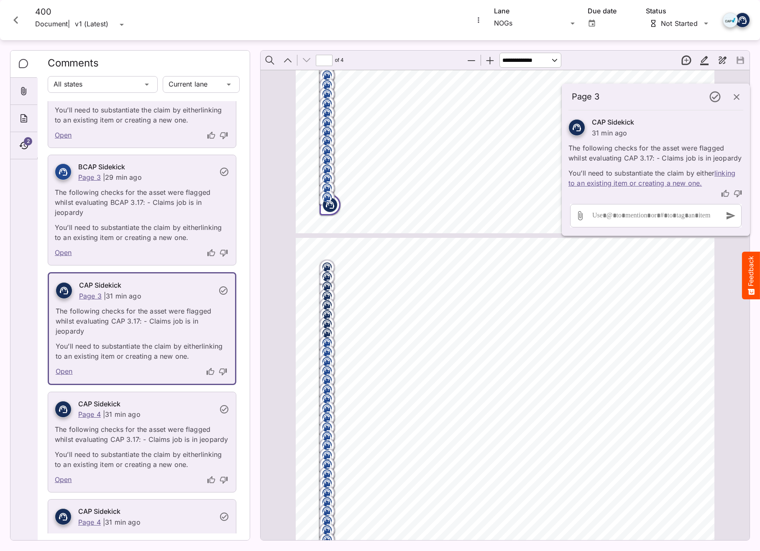
scroll to position [32283, 0]
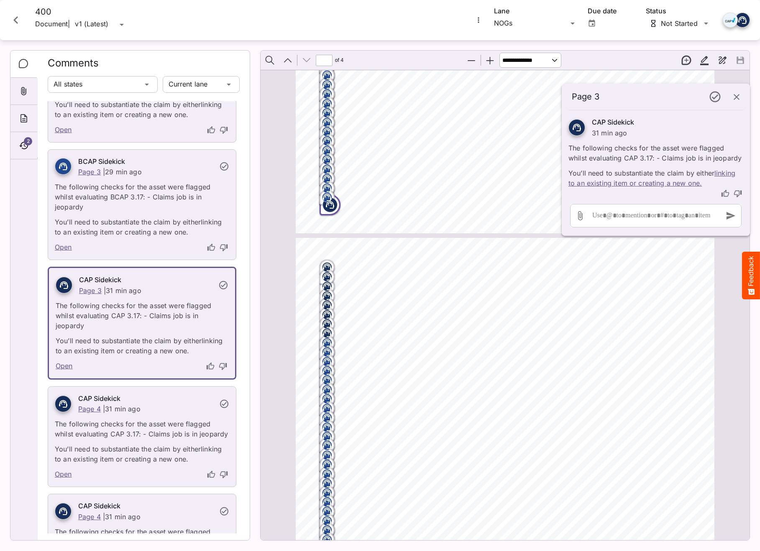
click at [327, 380] on rect "Page ⁨4⁩" at bounding box center [327, 380] width 10 height 10
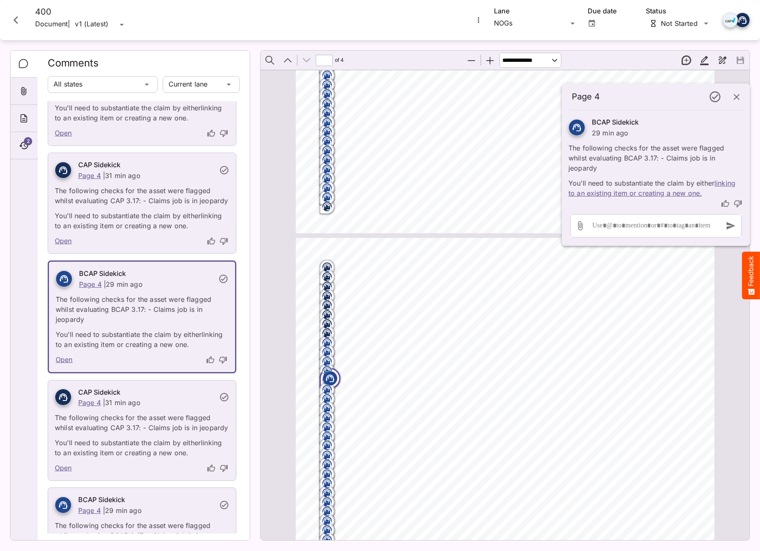
scroll to position [34269, 0]
click at [737, 96] on icon "button" at bounding box center [736, 97] width 6 height 6
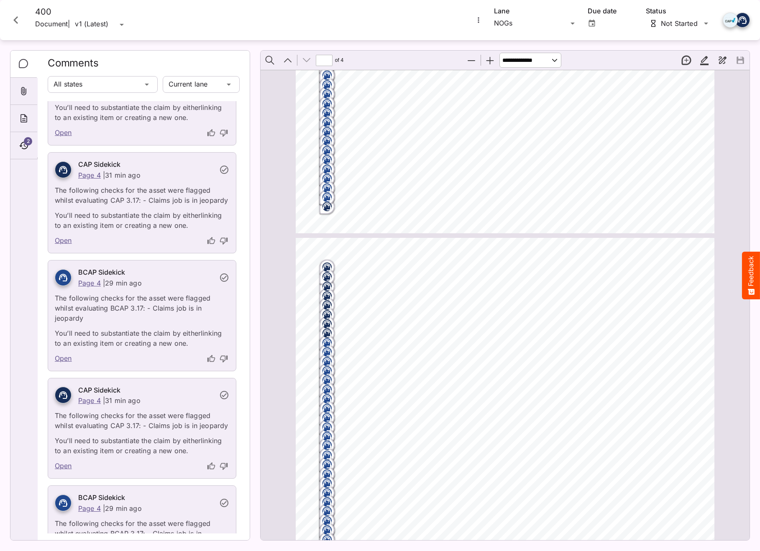
click at [327, 380] on rect "Page ⁨4⁩" at bounding box center [327, 380] width 10 height 10
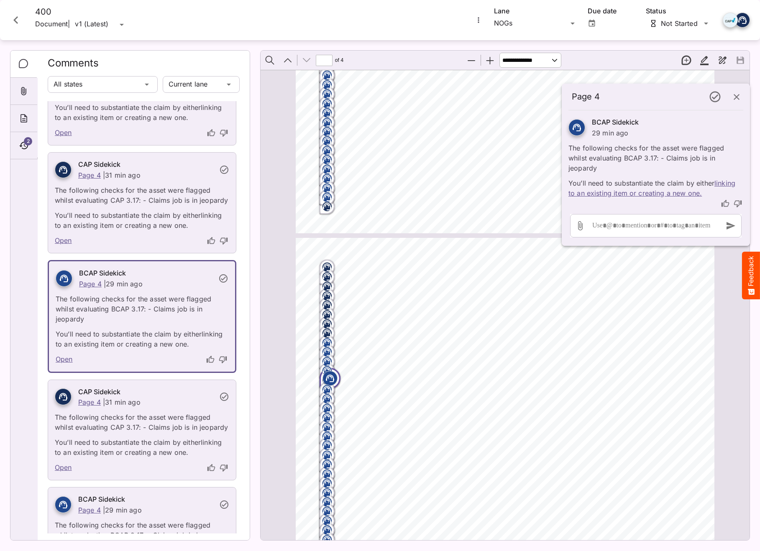
scroll to position [34267, 0]
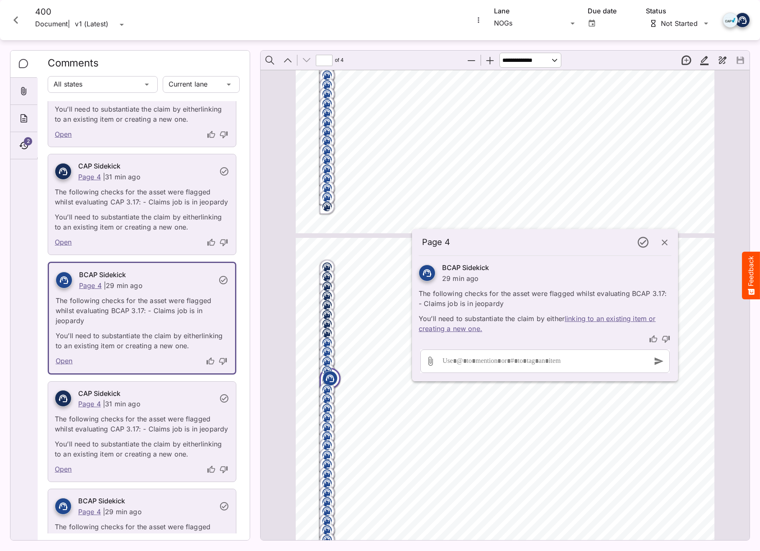
drag, startPoint x: 616, startPoint y: 92, endPoint x: 459, endPoint y: 247, distance: 221.1
click at [459, 247] on h4 "Page 4" at bounding box center [526, 242] width 209 height 10
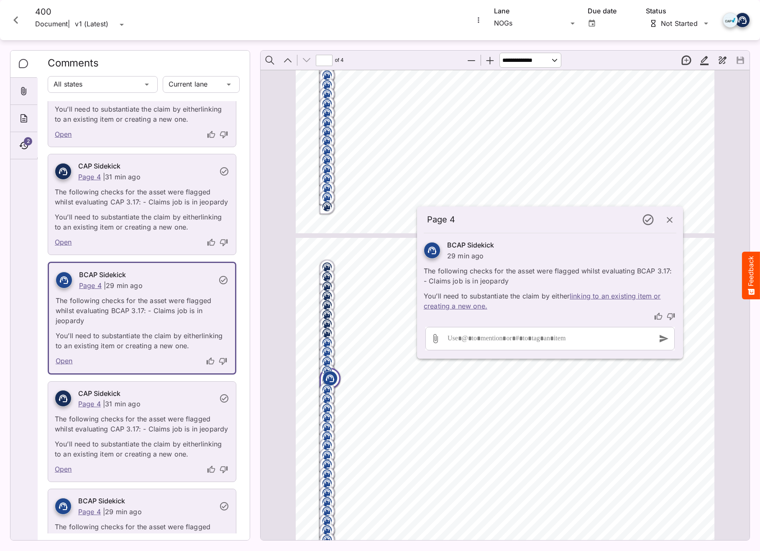
drag, startPoint x: 459, startPoint y: 247, endPoint x: 471, endPoint y: 215, distance: 34.2
click at [471, 215] on h4 "Page 4" at bounding box center [531, 219] width 209 height 10
click at [16, 16] on icon "Close card" at bounding box center [15, 20] width 15 height 15
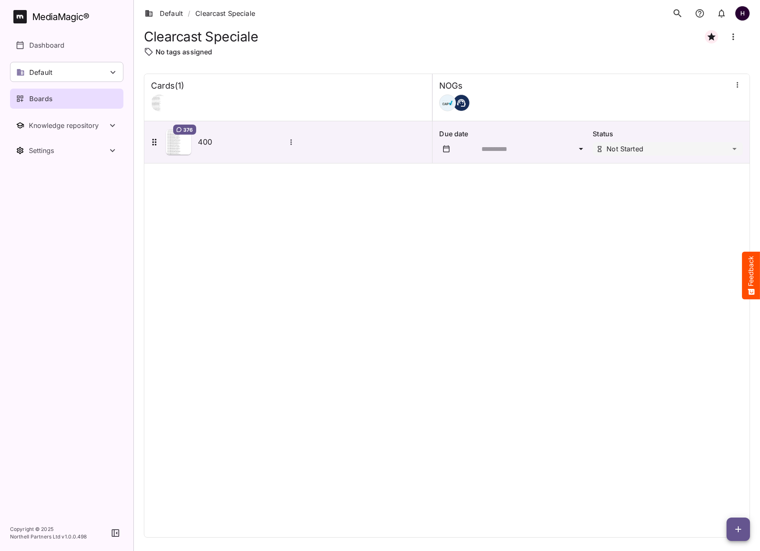
click at [745, 526] on span "button" at bounding box center [737, 529] width 23 height 10
click at [727, 497] on p "Add new lane" at bounding box center [716, 494] width 45 height 10
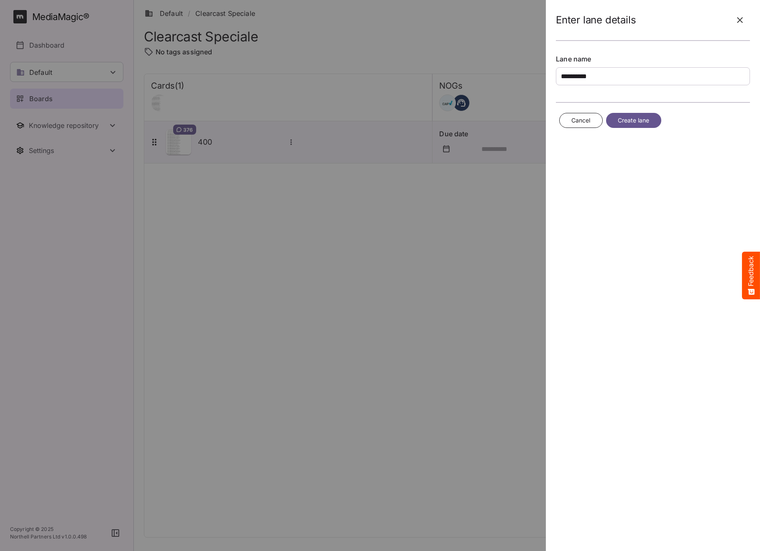
type input "**********"
click at [638, 123] on span "Create lane" at bounding box center [633, 120] width 32 height 10
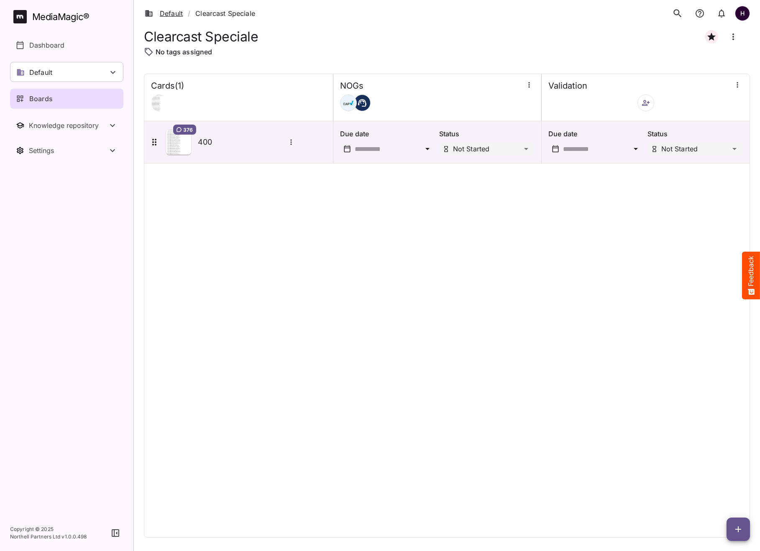
click at [168, 15] on link "Default" at bounding box center [164, 13] width 38 height 10
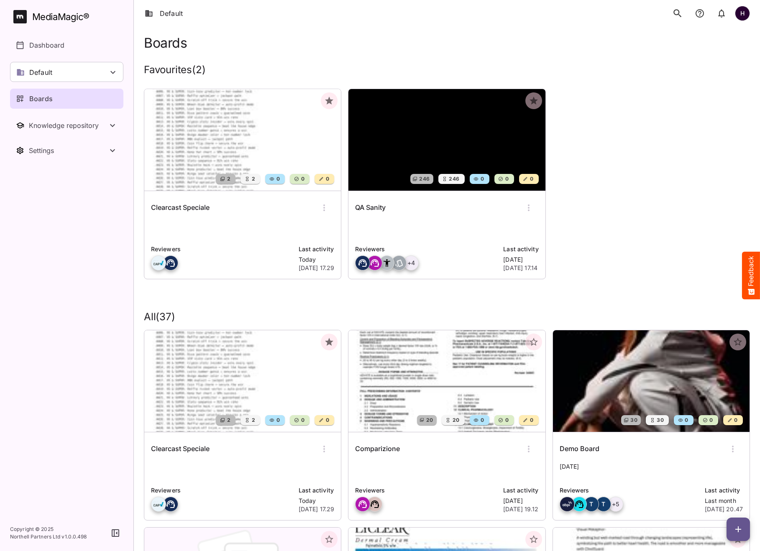
click at [238, 227] on p at bounding box center [242, 229] width 183 height 17
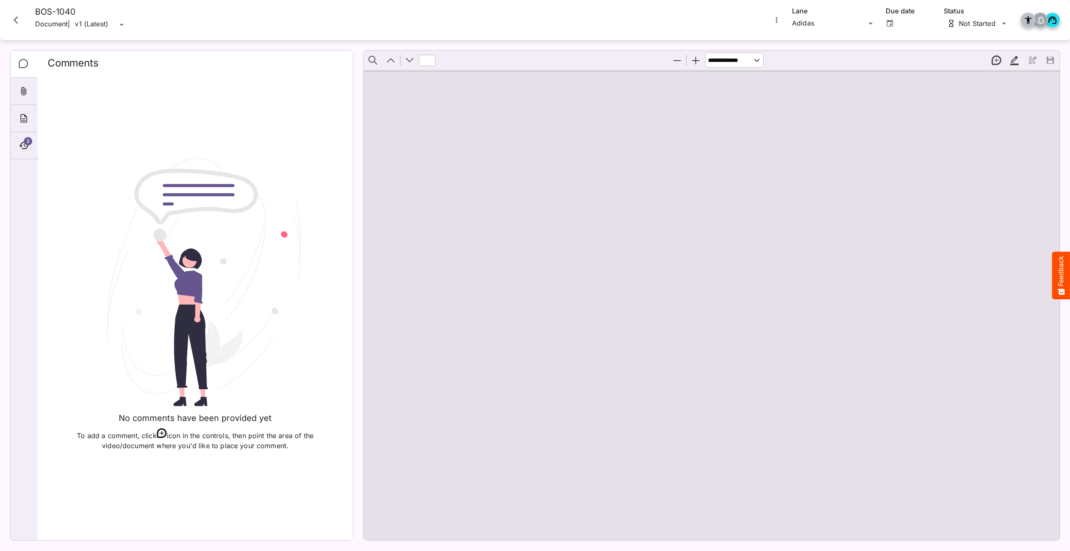
type input "*"
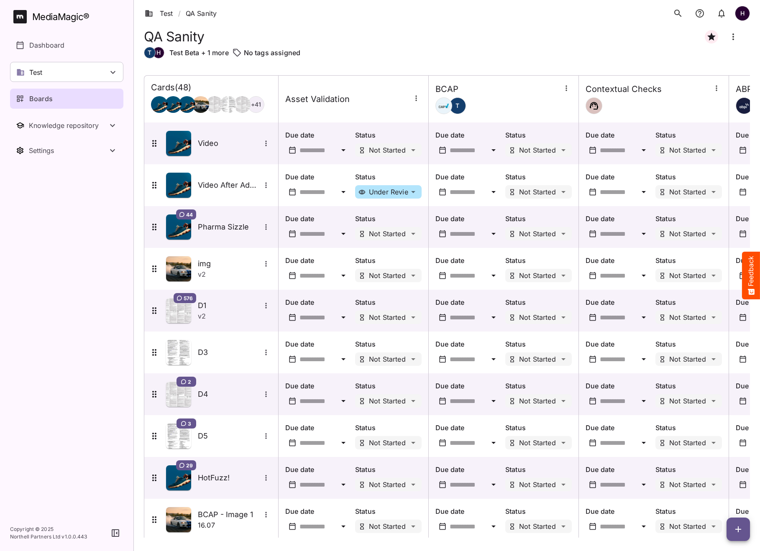
click at [737, 528] on icon "button" at bounding box center [738, 529] width 10 height 10
click at [728, 498] on p "Add new lane" at bounding box center [716, 494] width 45 height 10
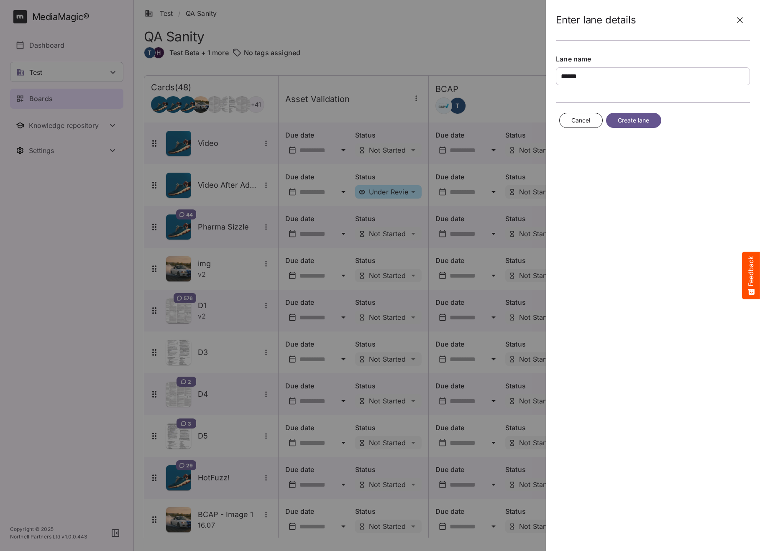
type input "******"
click at [627, 120] on span "Create lane" at bounding box center [633, 120] width 32 height 10
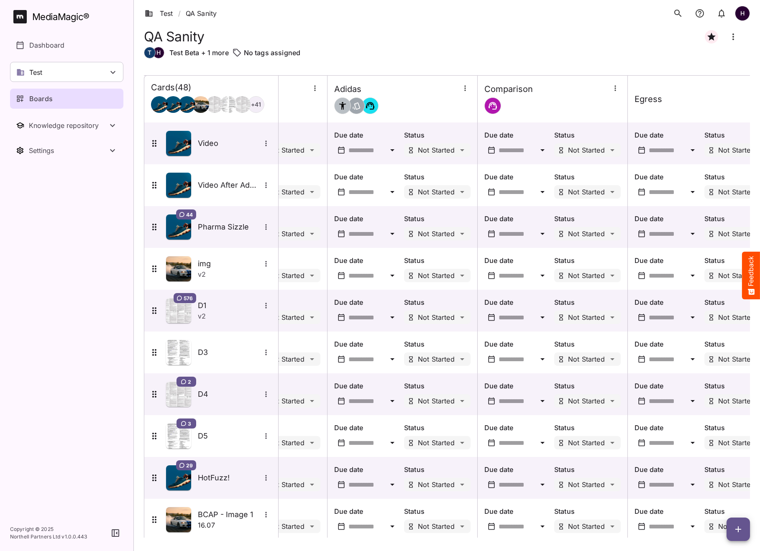
scroll to position [0, 579]
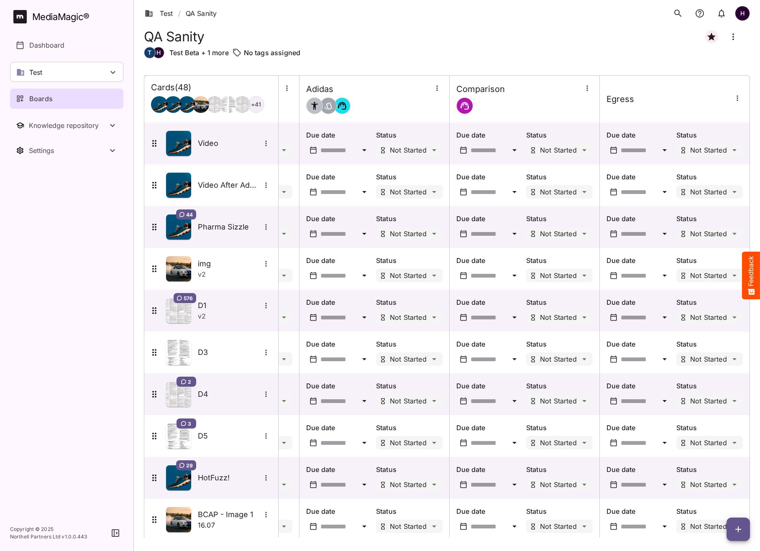
click at [411, 189] on div "Test / QA Sanity H MediaMagic ® Dashboard Test Clearcast [PERSON_NAME] [PERSON_…" at bounding box center [380, 273] width 760 height 547
click at [420, 222] on p "Under Review" at bounding box center [421, 225] width 45 height 10
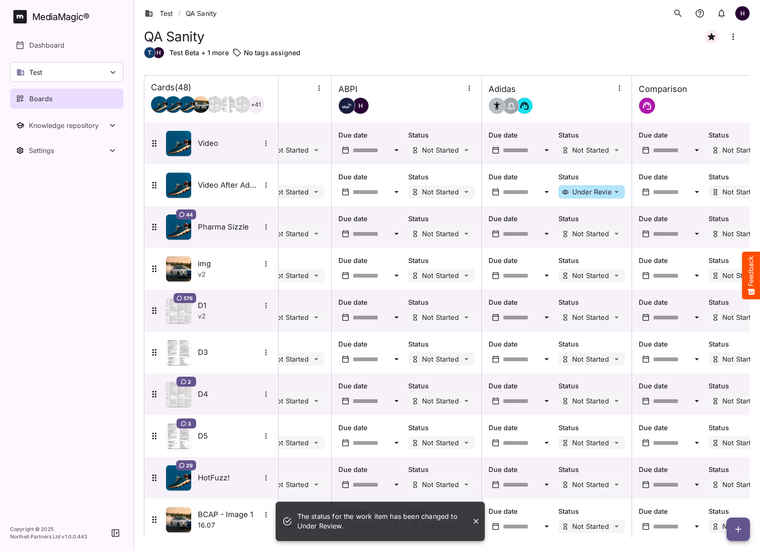
scroll to position [0, 342]
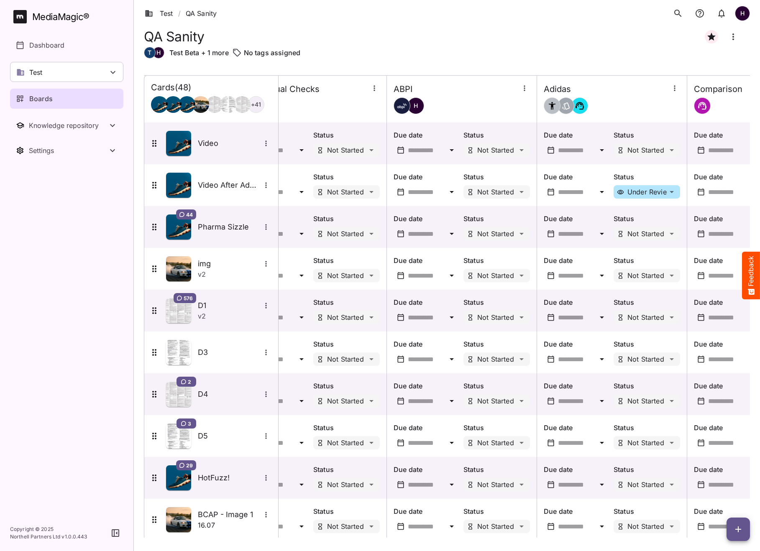
click at [439, 190] on div at bounding box center [427, 192] width 39 height 8
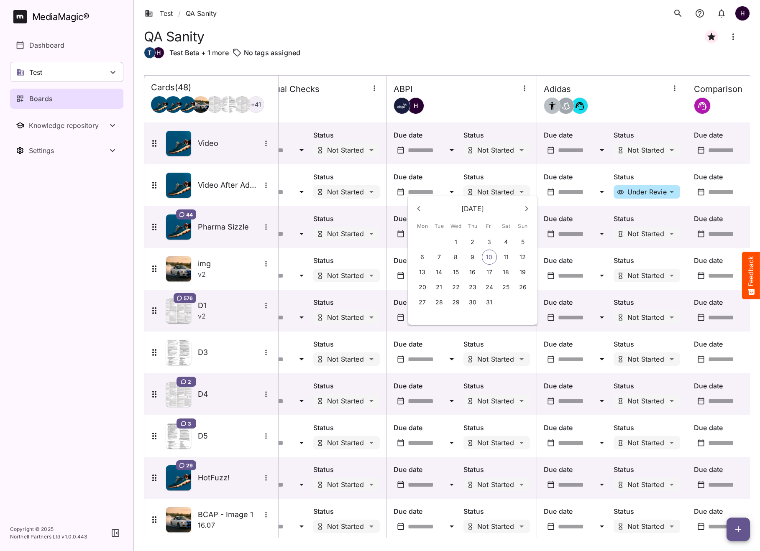
click at [468, 253] on button "9" at bounding box center [472, 257] width 15 height 15
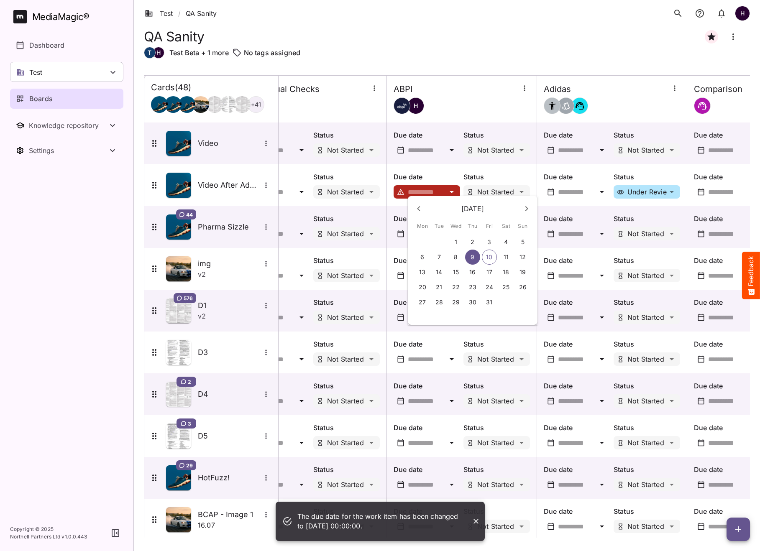
type input "**********"
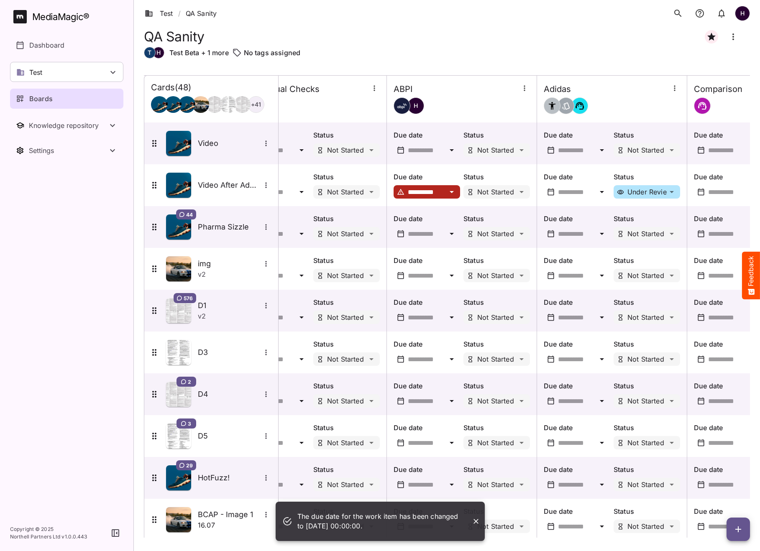
click at [449, 232] on icon at bounding box center [451, 234] width 10 height 10
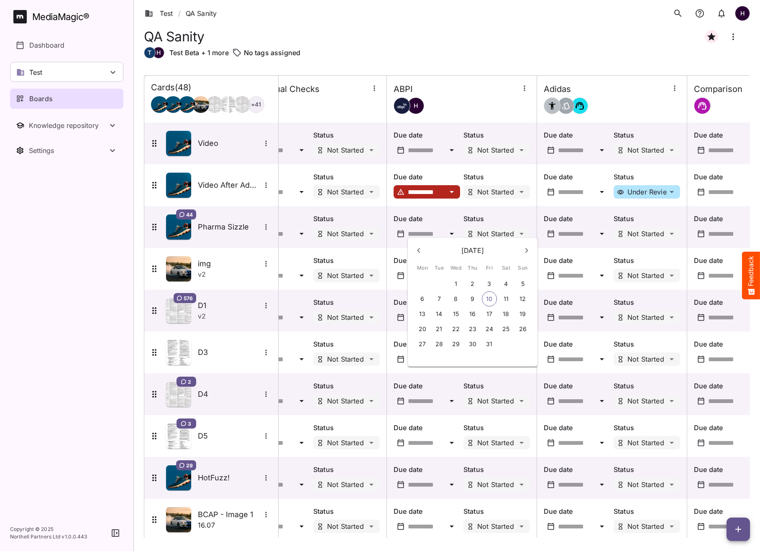
click at [504, 315] on p "18" at bounding box center [506, 314] width 6 height 8
type input "**********"
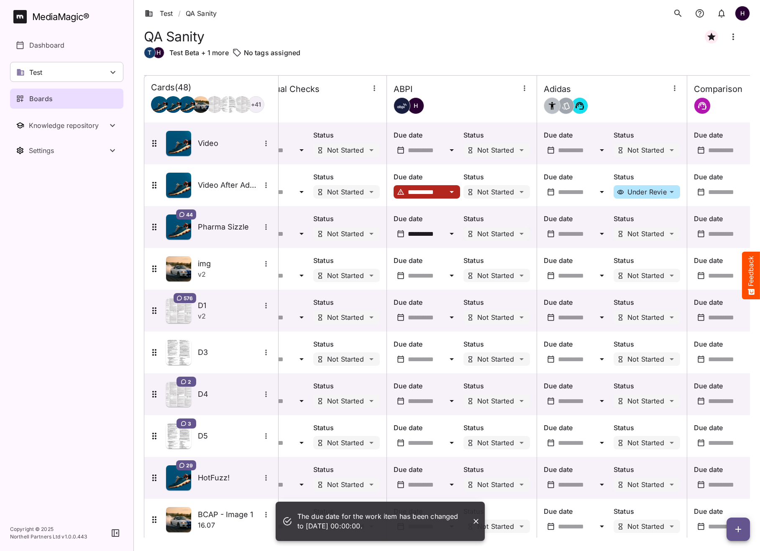
click at [500, 235] on div "The due date for the work item has been changed to [DATE] 00:00:00. Test / QA S…" at bounding box center [380, 273] width 760 height 547
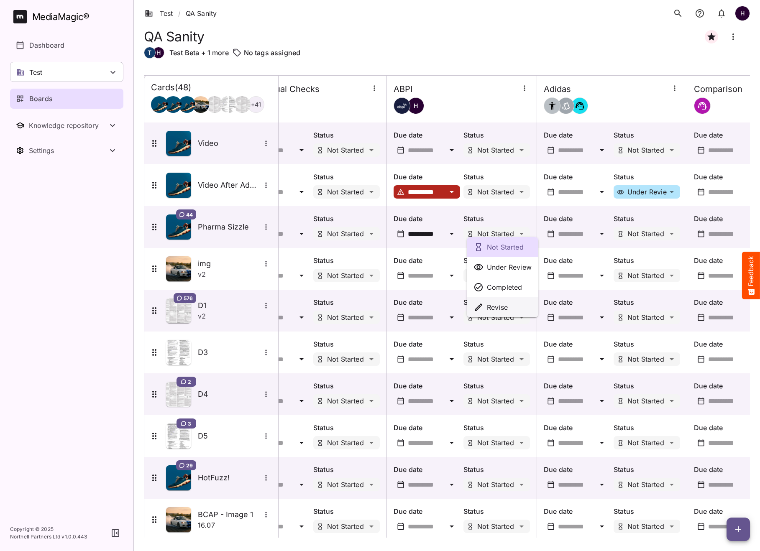
click at [512, 310] on div "Revise" at bounding box center [502, 307] width 58 height 10
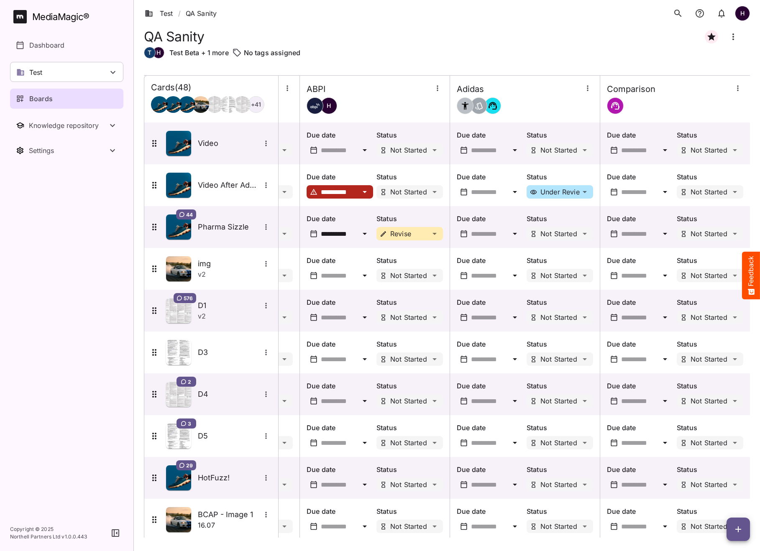
scroll to position [0, 430]
click at [67, 43] on div "Dashboard" at bounding box center [67, 45] width 102 height 10
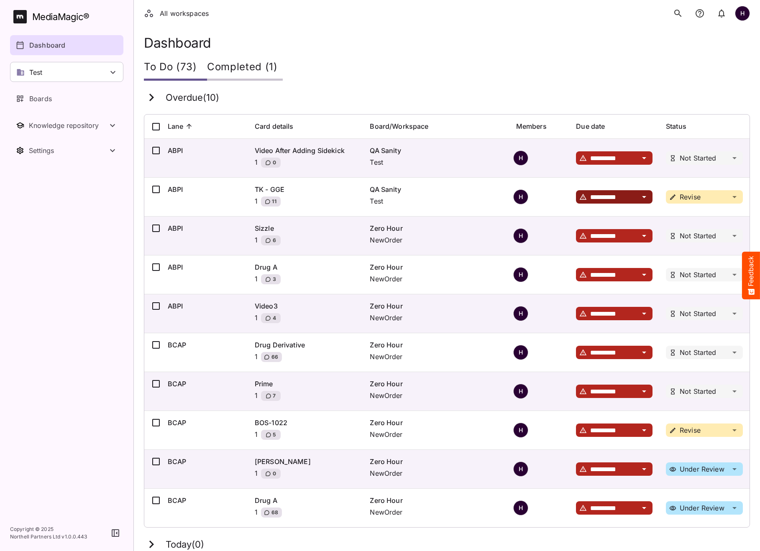
click at [635, 199] on div "**********" at bounding box center [614, 197] width 49 height 8
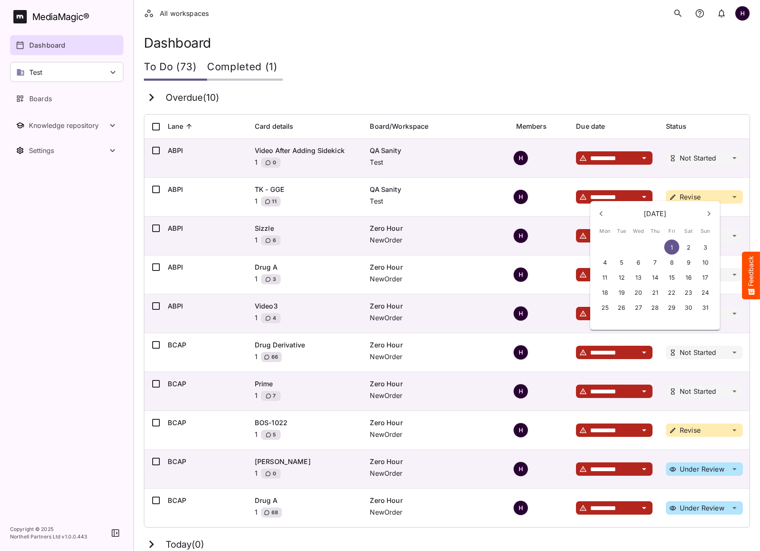
click at [672, 281] on p "15" at bounding box center [671, 277] width 6 height 8
click at [648, 113] on div at bounding box center [380, 275] width 760 height 551
type input "**********"
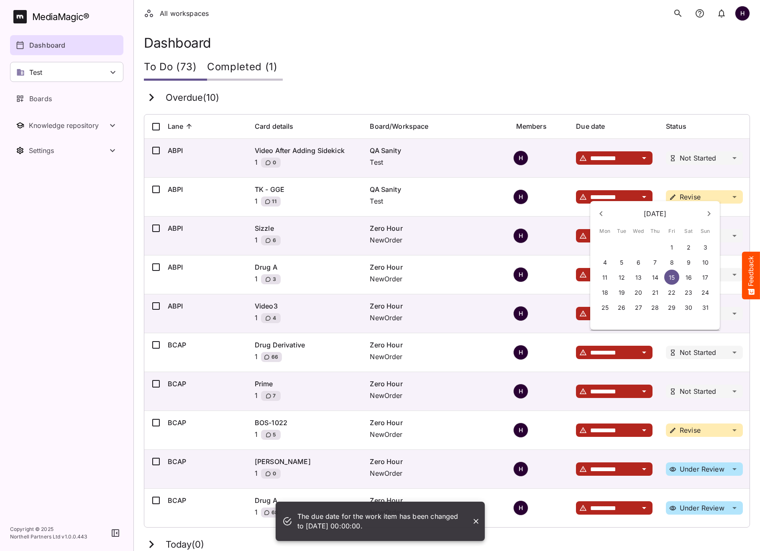
click at [611, 89] on div at bounding box center [380, 275] width 760 height 551
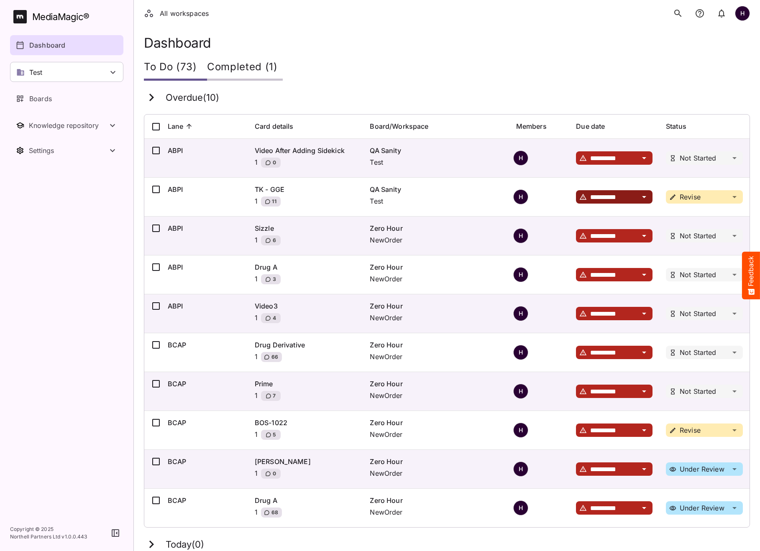
click at [642, 196] on icon at bounding box center [644, 197] width 4 height 2
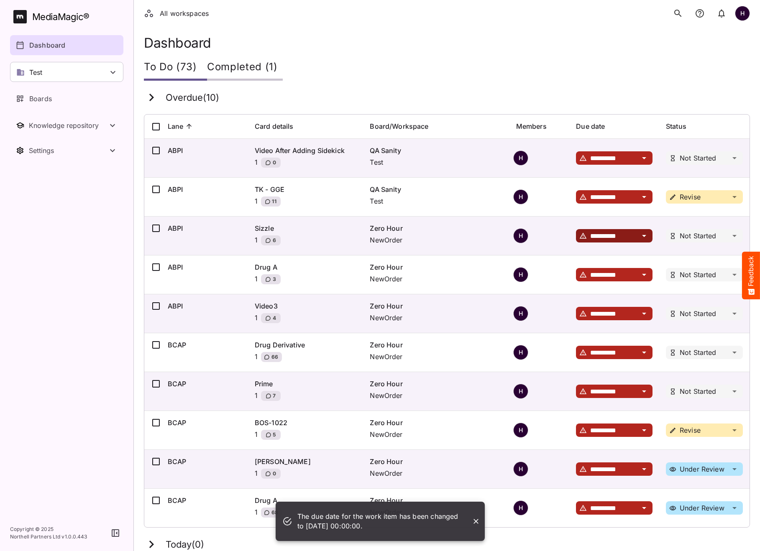
click at [642, 238] on icon at bounding box center [644, 236] width 10 height 10
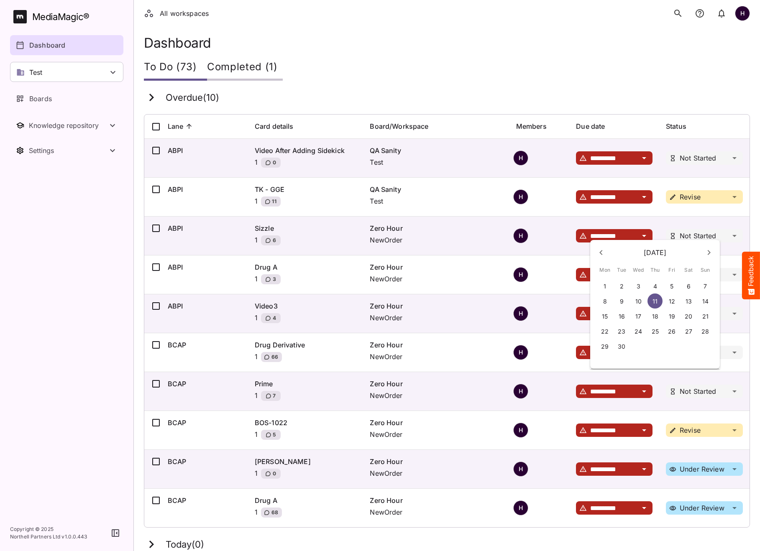
click at [704, 253] on icon "Next month (October 2025)" at bounding box center [709, 252] width 10 height 10
click at [672, 319] on p "17" at bounding box center [671, 316] width 6 height 8
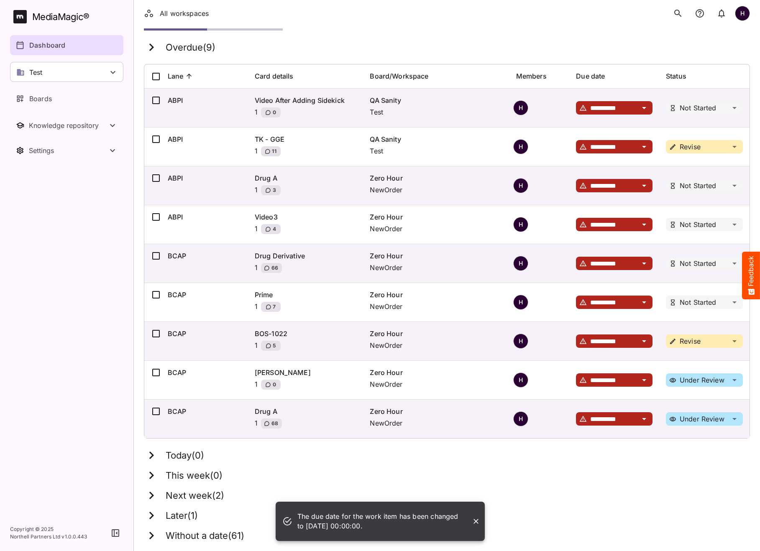
scroll to position [51, 0]
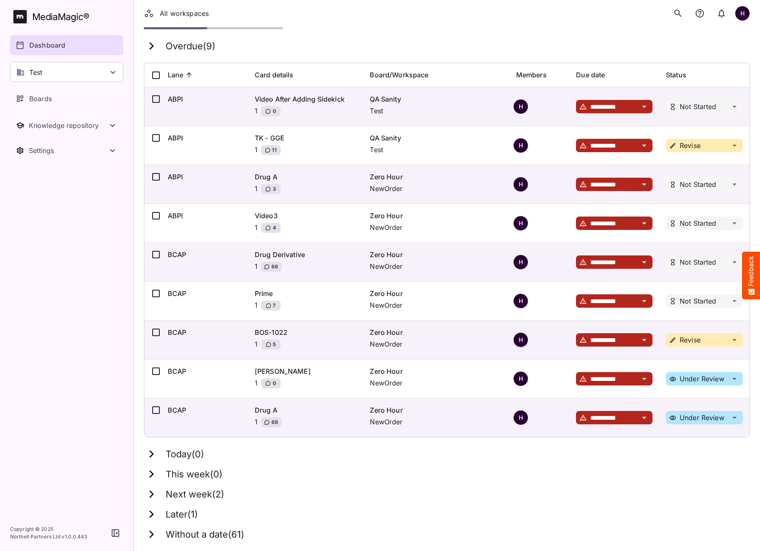
click at [169, 510] on h3 "Later ( 1 )" at bounding box center [182, 514] width 32 height 11
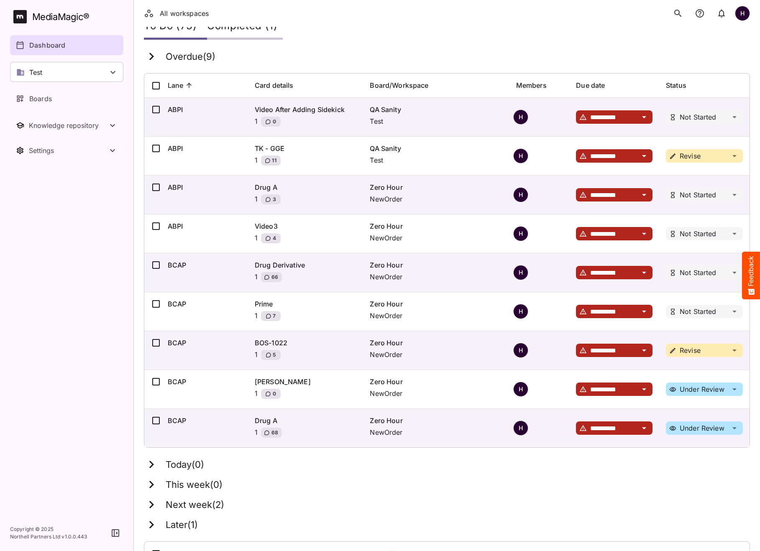
scroll to position [0, 0]
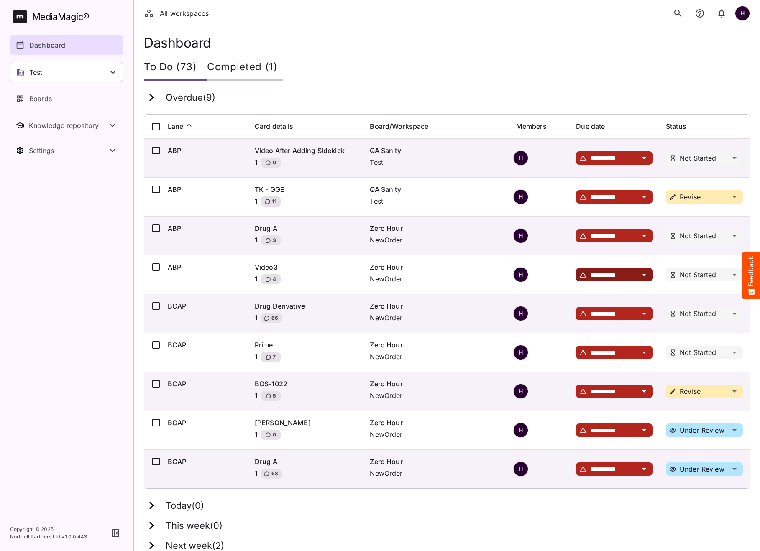
click at [640, 270] on icon at bounding box center [644, 275] width 10 height 10
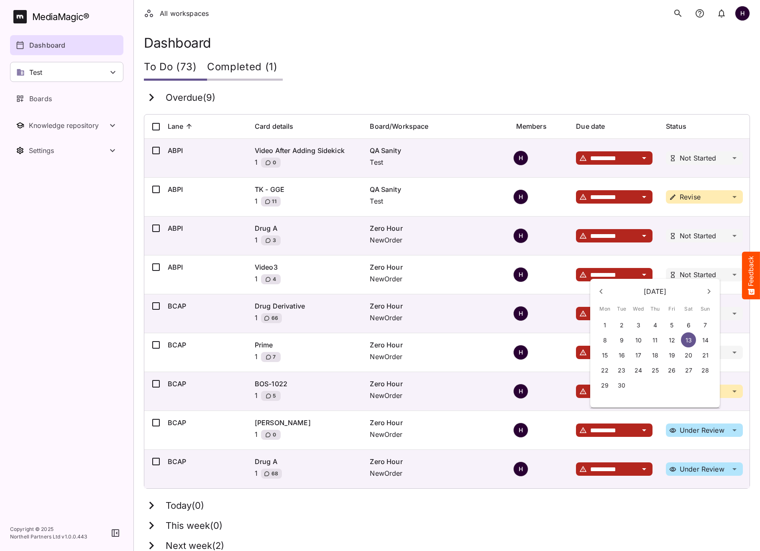
click at [704, 292] on icon "Next month (October 2025)" at bounding box center [709, 291] width 10 height 10
click at [673, 357] on p "17" at bounding box center [671, 355] width 6 height 8
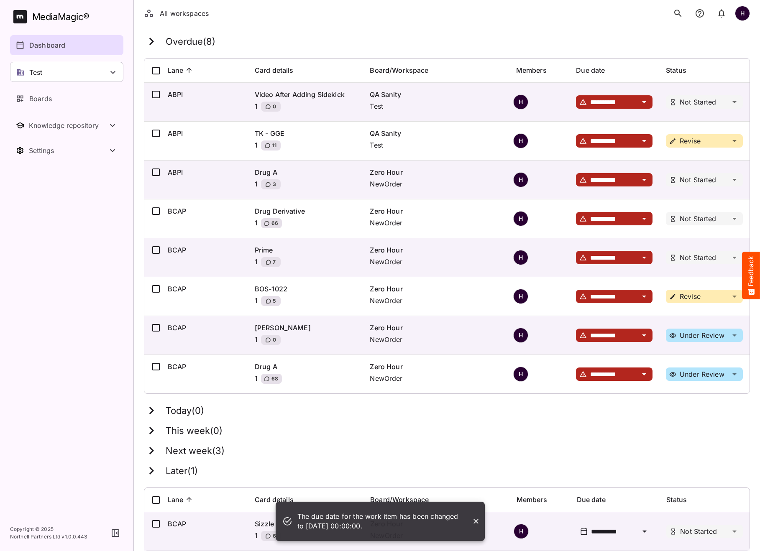
scroll to position [89, 0]
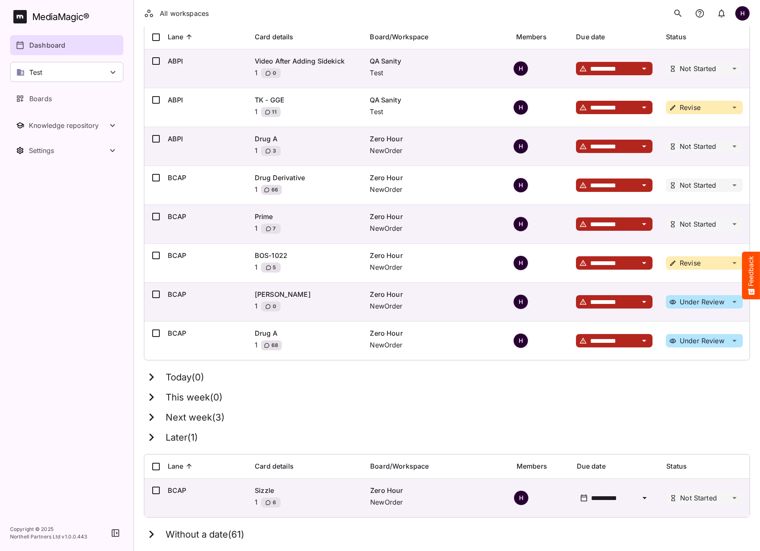
click at [154, 418] on icon at bounding box center [151, 417] width 15 height 15
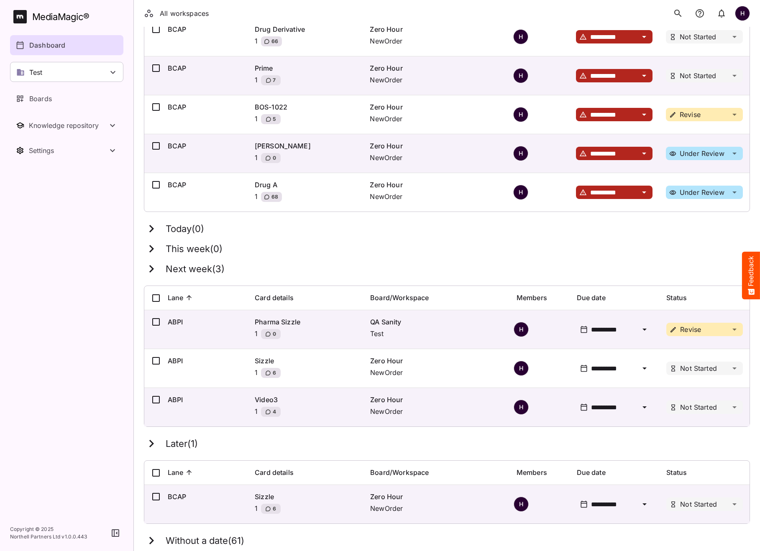
scroll to position [244, 0]
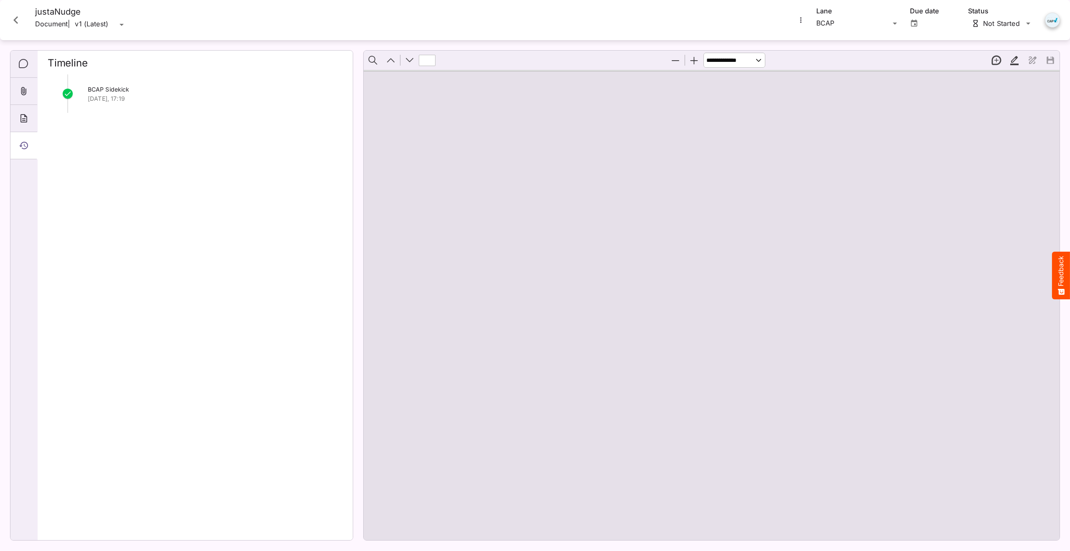
scroll to position [1322, 0]
click at [24, 19] on button "Close card" at bounding box center [15, 20] width 25 height 25
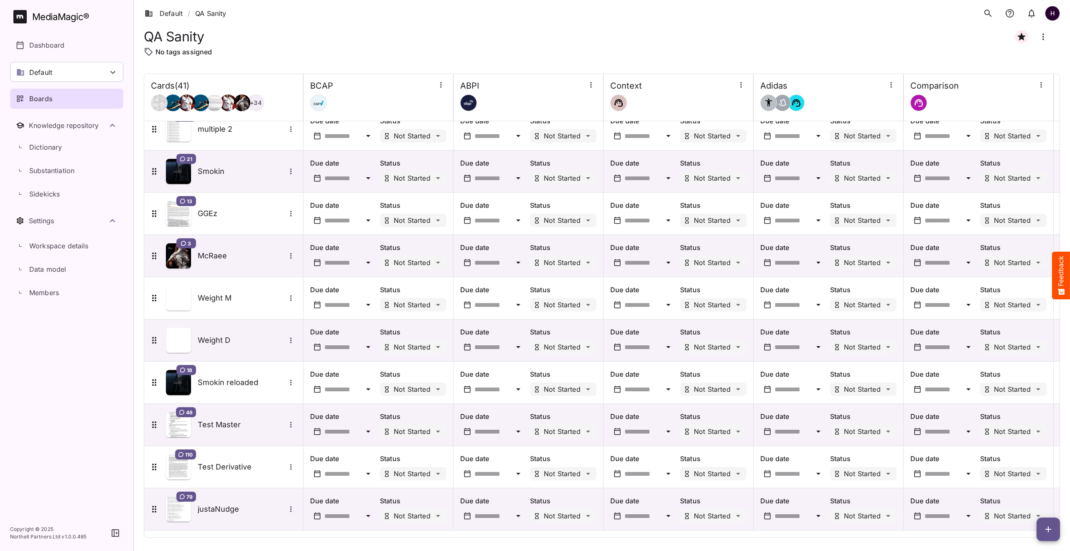
click at [432, 177] on div "Default / QA Sanity H MediaMagic ® Dashboard Default BYOD Default DefaultBYOD E…" at bounding box center [535, 273] width 1070 height 547
click at [424, 209] on p "Under Review" at bounding box center [425, 212] width 45 height 10
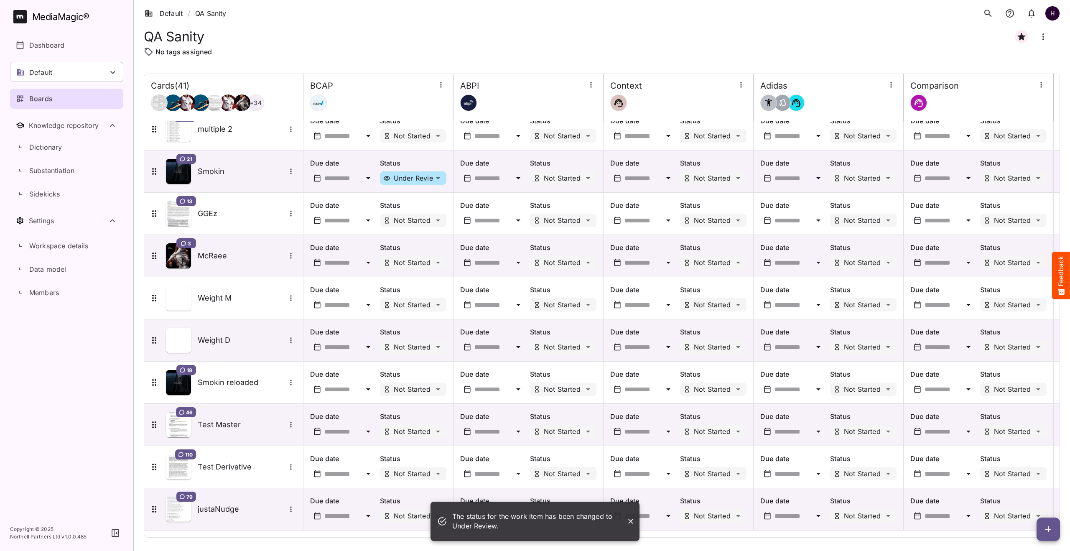
click at [510, 178] on div at bounding box center [494, 178] width 39 height 8
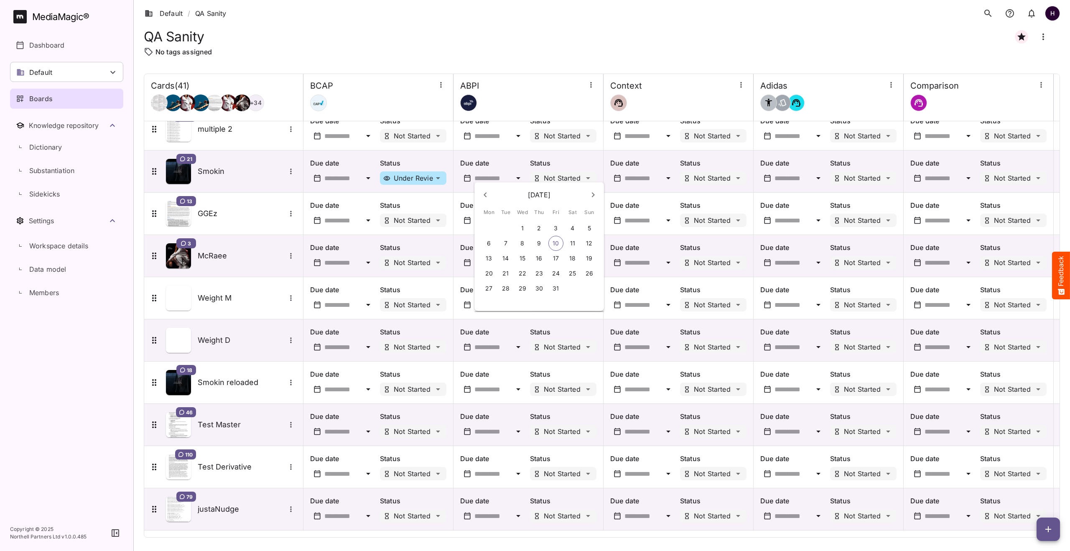
click at [523, 234] on button "1" at bounding box center [522, 228] width 15 height 15
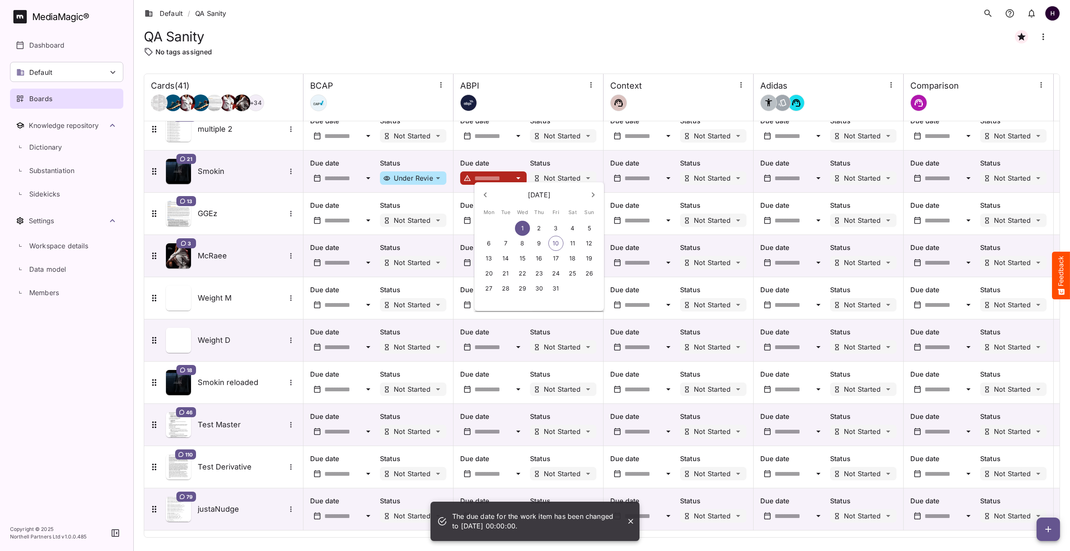
type input "**********"
